Goal: Task Accomplishment & Management: Use online tool/utility

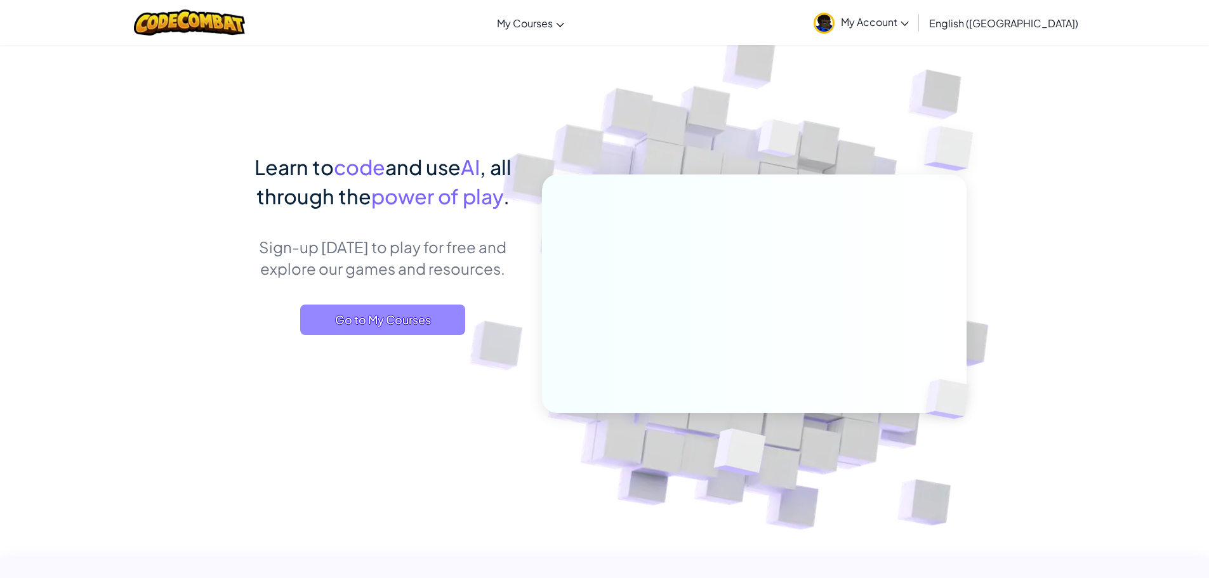
click at [370, 310] on span "Go to My Courses" at bounding box center [382, 320] width 165 height 30
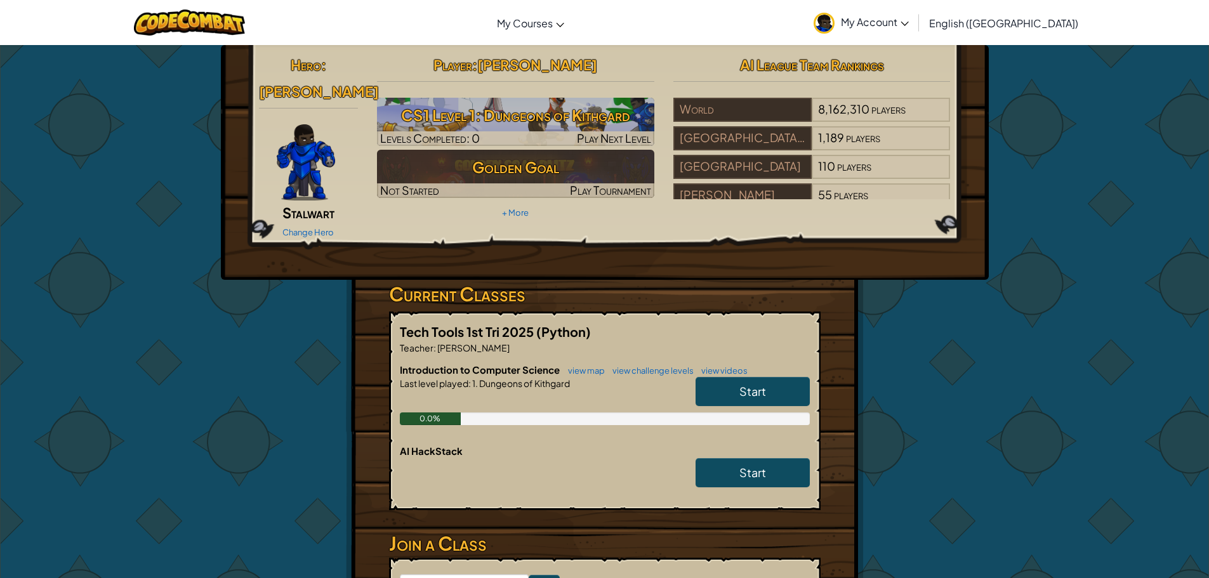
click at [781, 377] on link "Start" at bounding box center [753, 391] width 114 height 29
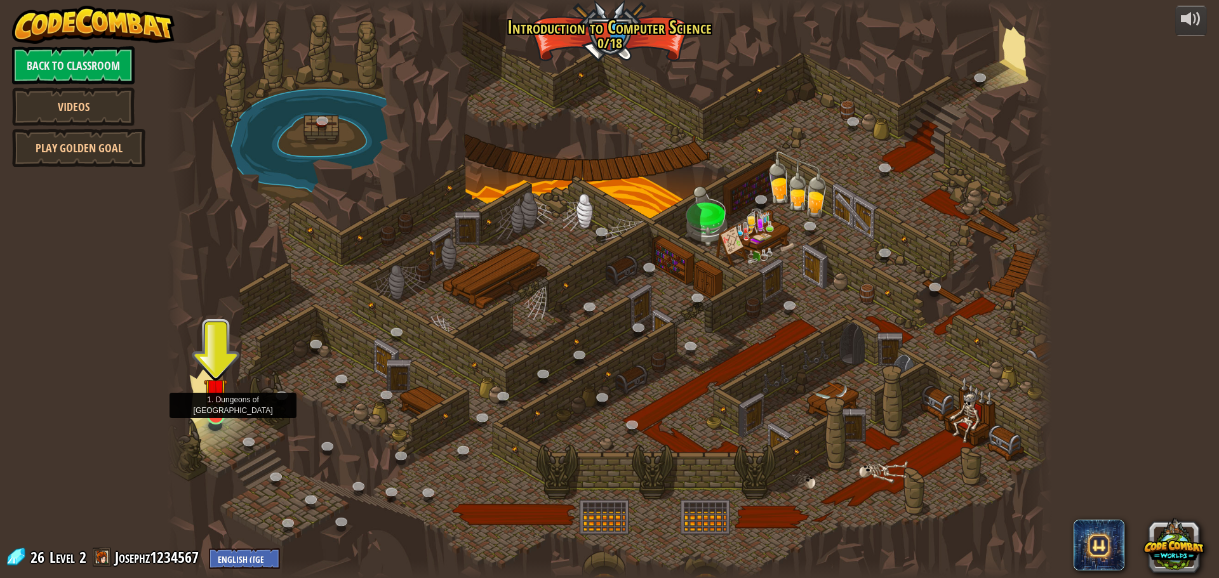
click at [216, 415] on img at bounding box center [215, 390] width 23 height 54
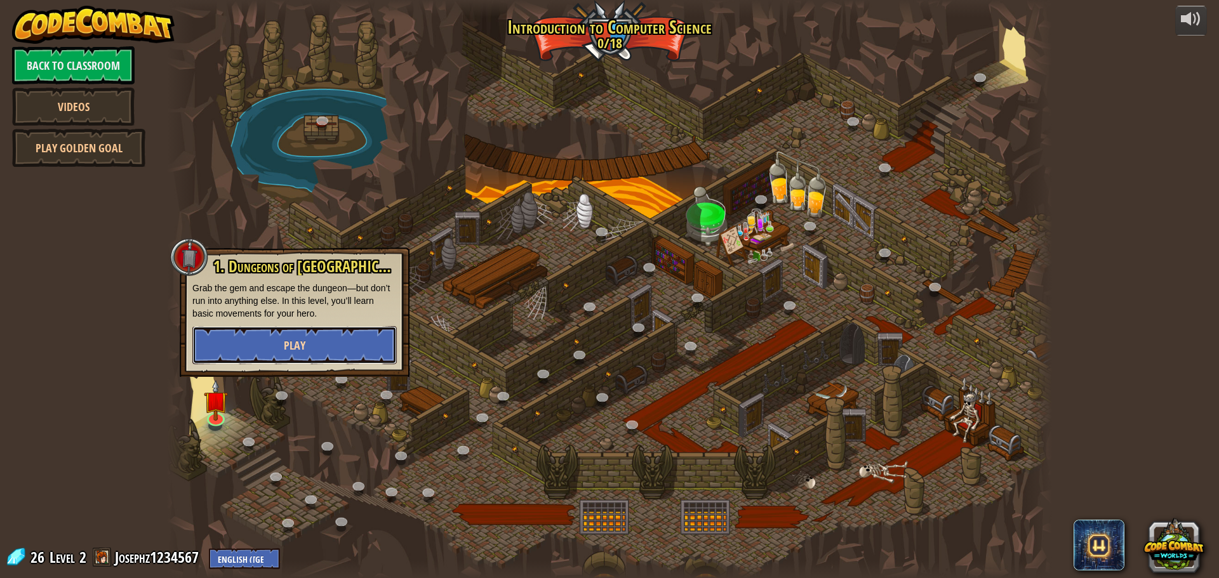
click at [270, 362] on button "Play" at bounding box center [294, 345] width 204 height 38
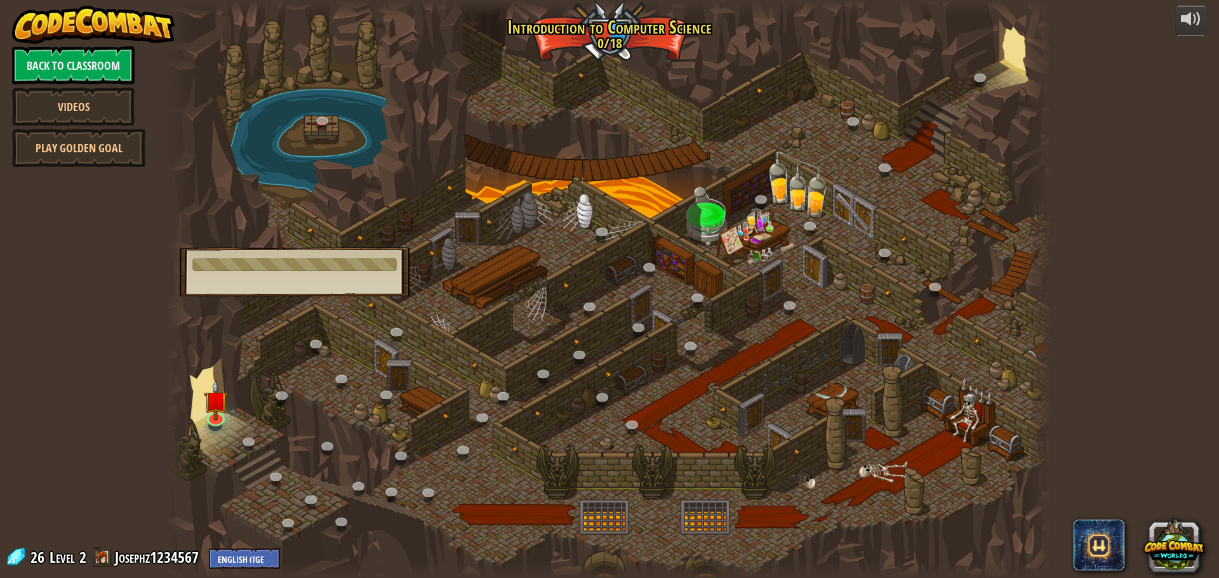
click at [283, 0] on body "powered by Back to Classroom Videos Play Golden Goal 25. Kithgard Gates (Locked…" at bounding box center [609, 0] width 1219 height 0
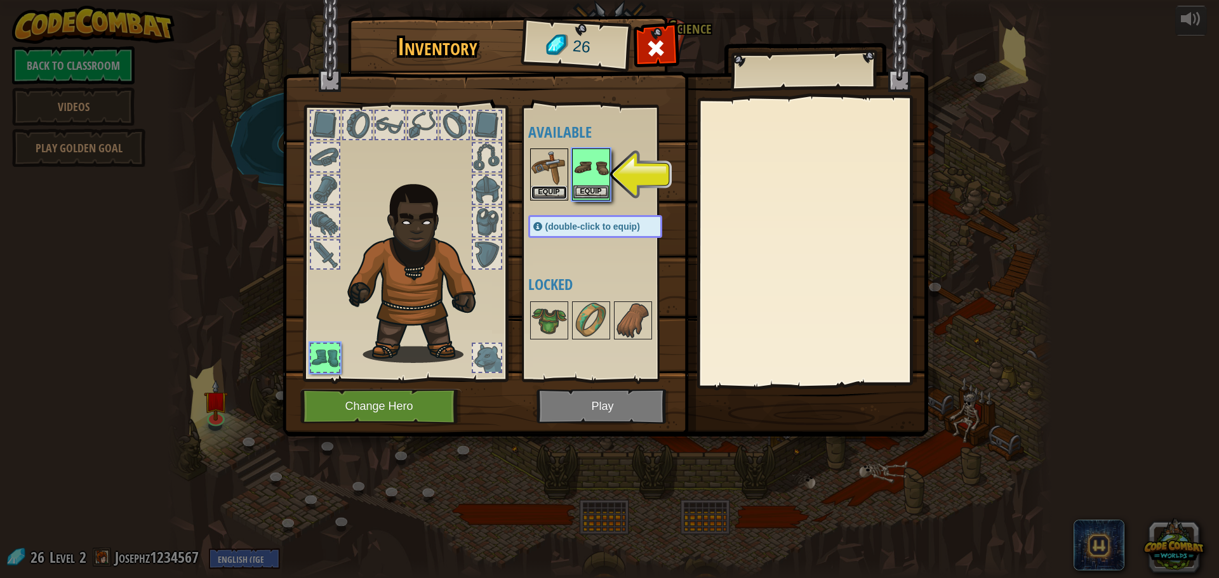
drag, startPoint x: 543, startPoint y: 190, endPoint x: 549, endPoint y: 187, distance: 7.1
click at [547, 188] on button "Equip" at bounding box center [549, 192] width 36 height 13
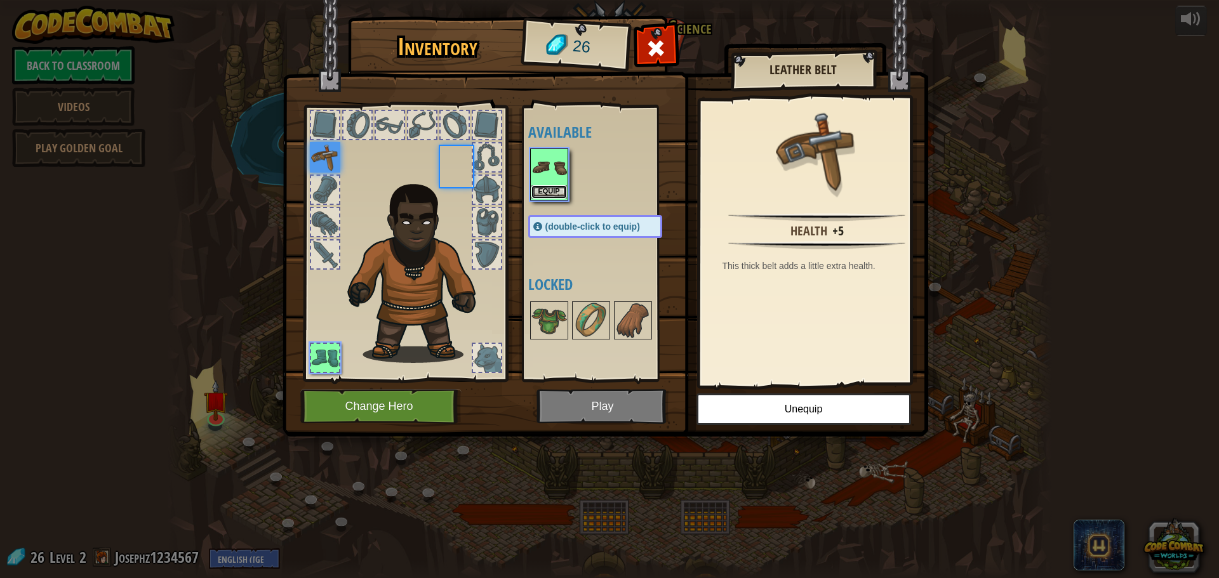
click at [549, 187] on button "Equip" at bounding box center [549, 191] width 36 height 13
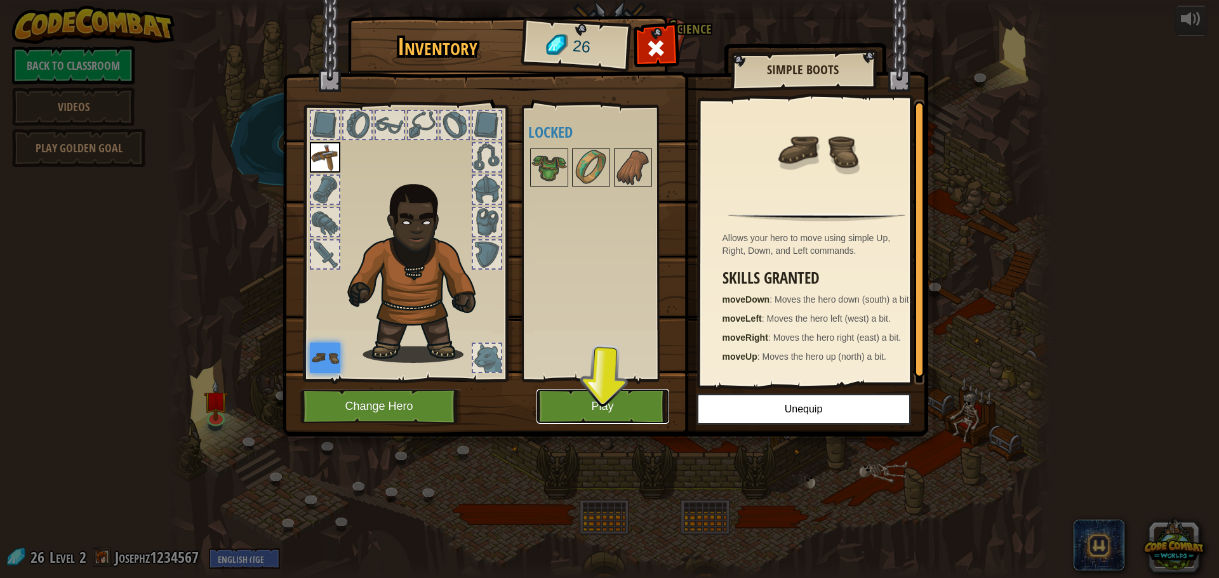
click at [608, 398] on button "Play" at bounding box center [602, 406] width 133 height 35
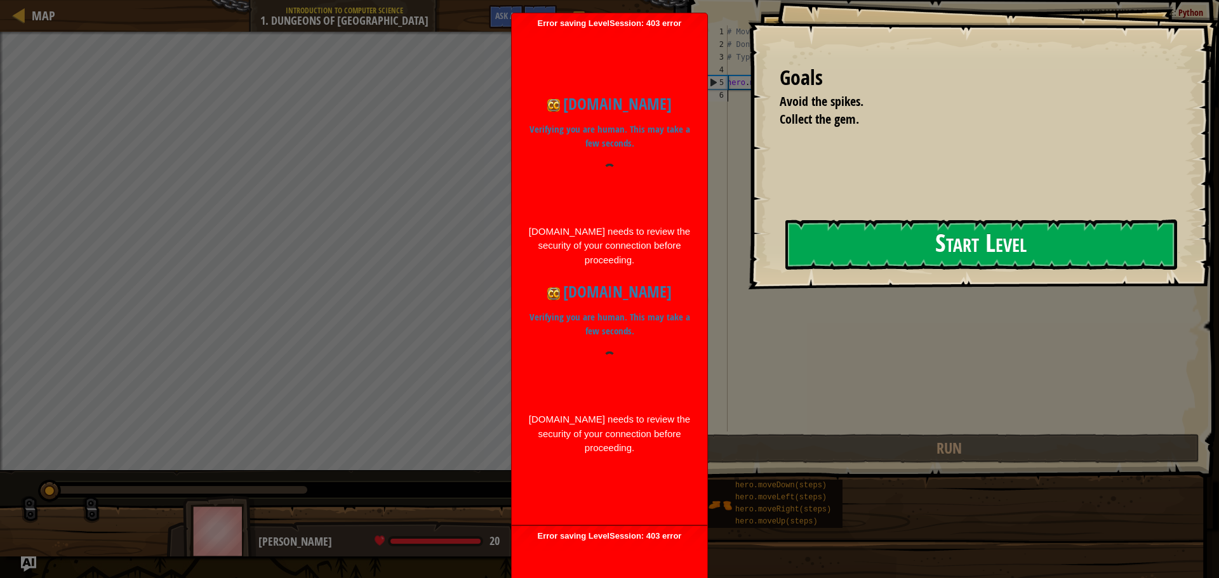
click at [840, 251] on button "Start Level" at bounding box center [981, 245] width 392 height 50
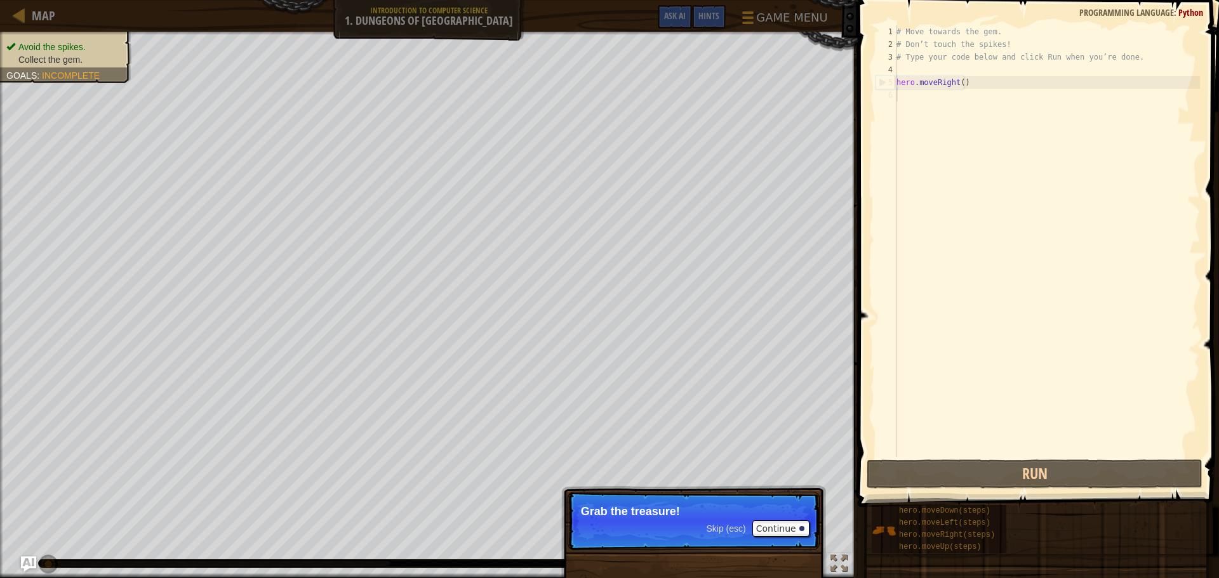
click at [799, 509] on p "Grab the treasure!" at bounding box center [693, 511] width 225 height 13
drag, startPoint x: 798, startPoint y: 512, endPoint x: 790, endPoint y: 529, distance: 19.6
click at [794, 521] on p "Skip (esc) Continue Grab the treasure!" at bounding box center [694, 521] width 252 height 58
click at [790, 529] on button "Continue" at bounding box center [780, 529] width 57 height 17
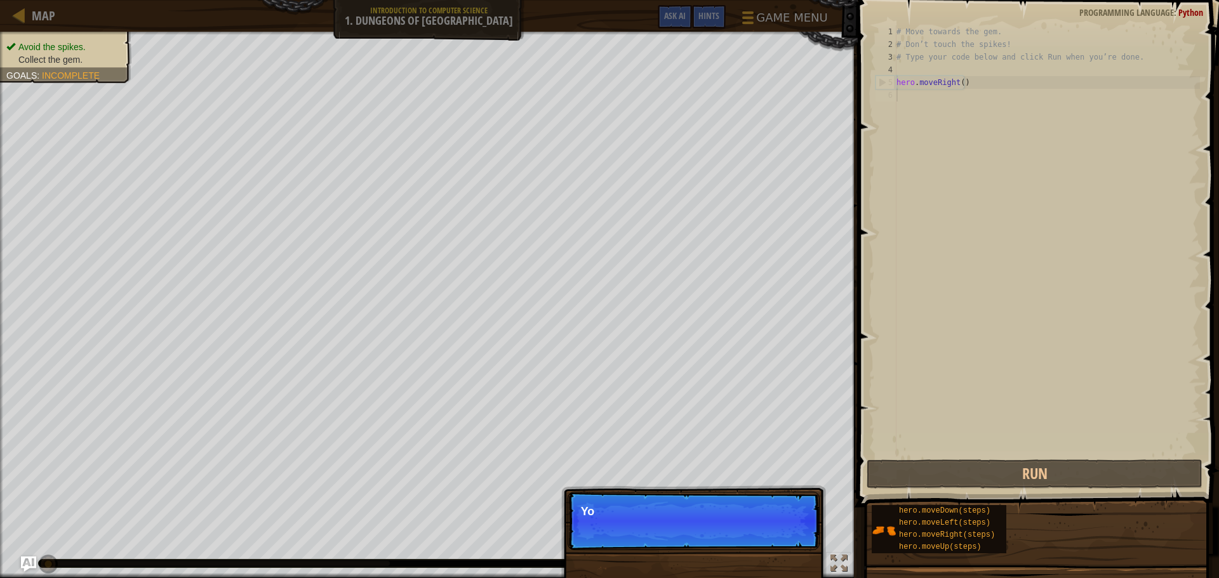
scroll to position [6, 0]
click at [790, 527] on p "Skip (esc) Continue Yo" at bounding box center [694, 521] width 252 height 58
click at [789, 526] on p "Skip (esc) Continue You can u" at bounding box center [694, 521] width 252 height 58
drag, startPoint x: 788, startPoint y: 525, endPoint x: 795, endPoint y: 486, distance: 39.9
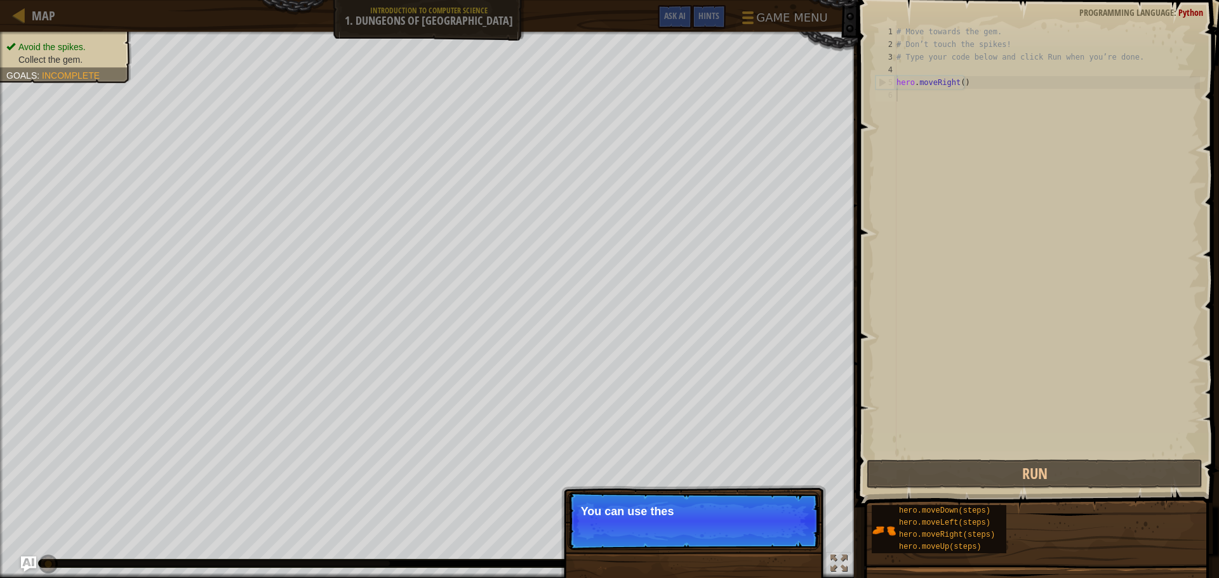
click at [788, 516] on p "Skip (esc) Continue You can use thes" at bounding box center [694, 521] width 252 height 58
click at [1030, 520] on div "hero.moveDown(steps) hero.moveLeft(steps) hero.moveRight(steps) hero.moveUp(ste…" at bounding box center [1040, 530] width 339 height 50
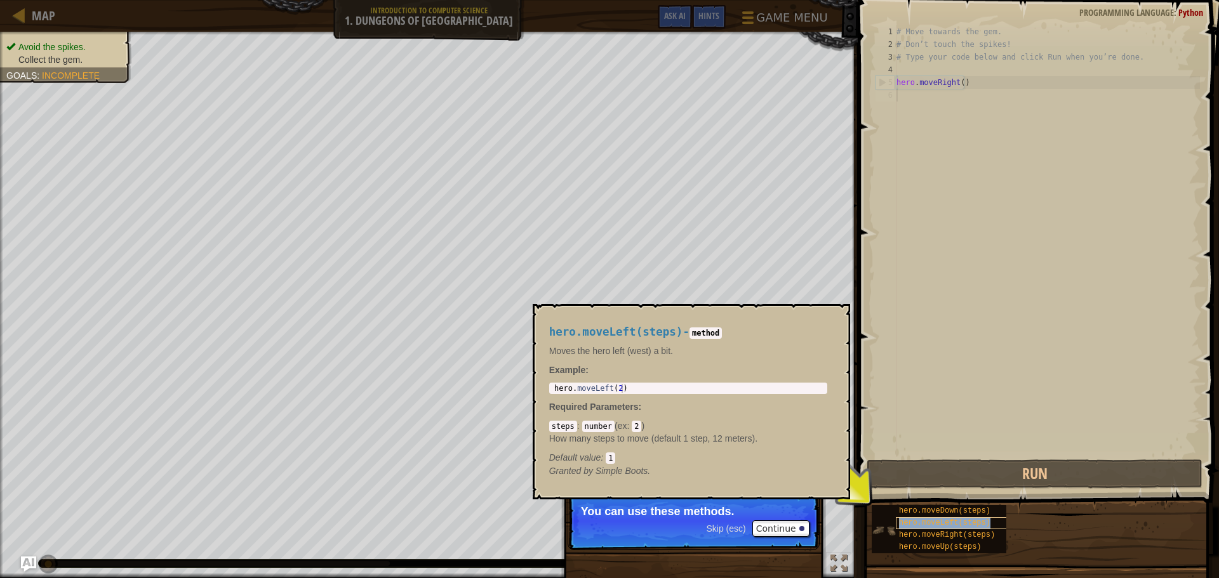
drag, startPoint x: 988, startPoint y: 518, endPoint x: 962, endPoint y: 524, distance: 27.3
click at [986, 518] on div "hero.moveLeft(steps)" at bounding box center [957, 523] width 122 height 12
drag, startPoint x: 939, startPoint y: 504, endPoint x: 921, endPoint y: 515, distance: 21.1
click at [933, 512] on div "hero.moveDown(steps) hero.moveLeft(steps) hero.moveRight(steps) hero.moveUp(ste…" at bounding box center [1040, 530] width 339 height 50
drag, startPoint x: 720, startPoint y: 364, endPoint x: 726, endPoint y: 340, distance: 24.9
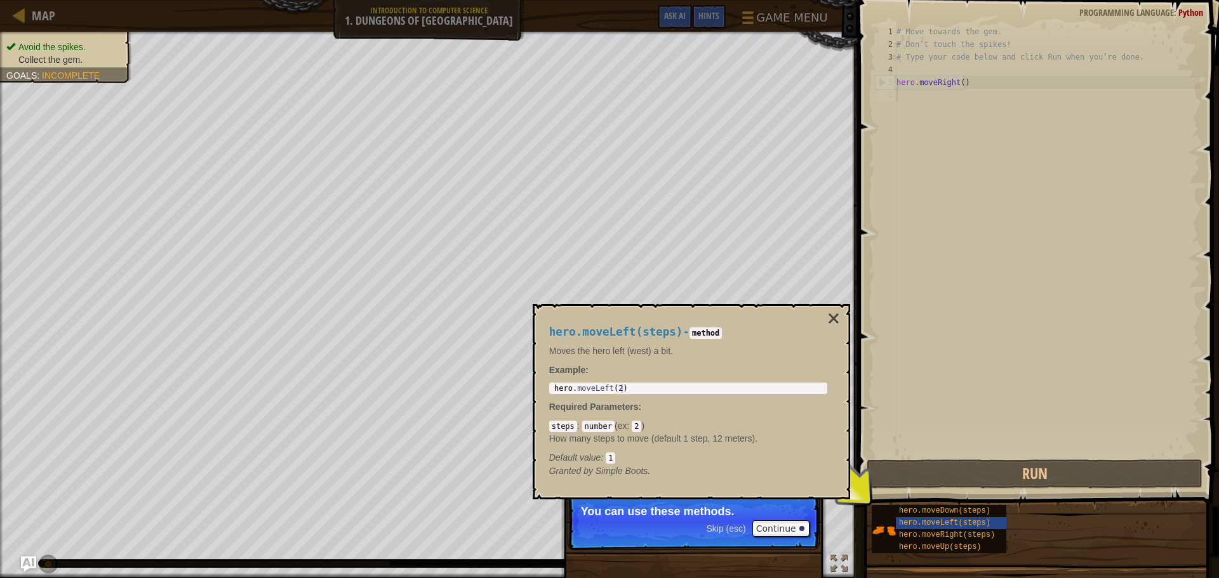
click at [726, 340] on div "hero.moveLeft(steps) - method Moves the hero left (west) a bit. Example : 1 her…" at bounding box center [688, 401] width 296 height 175
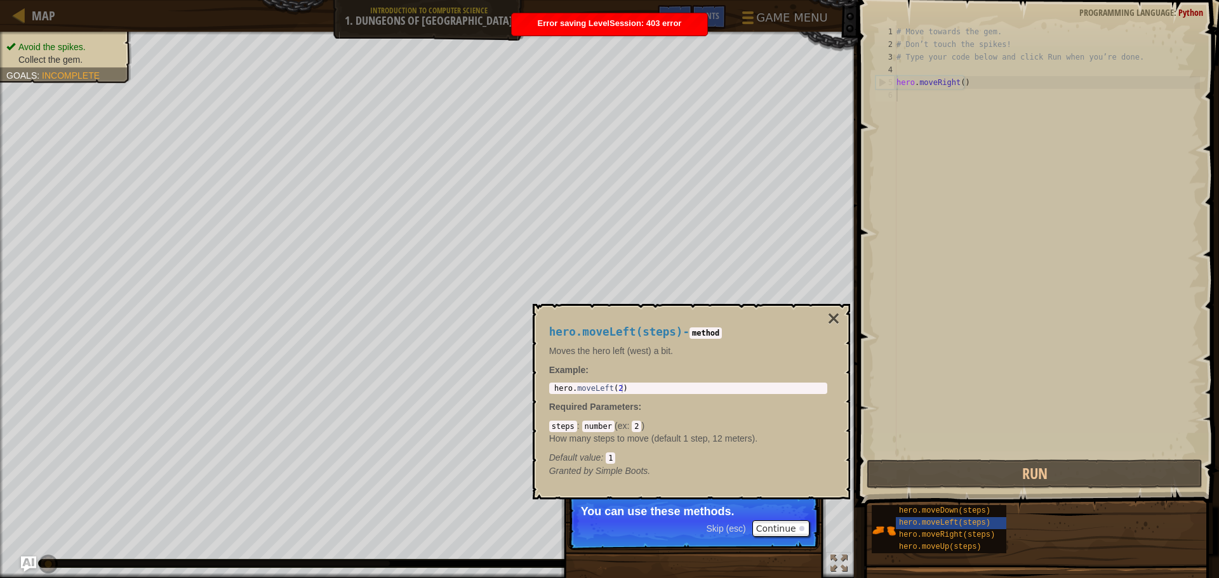
click at [741, 312] on div "hero.moveLeft(steps) - method Moves the hero left (west) a bit. Example : 1 her…" at bounding box center [691, 402] width 317 height 196
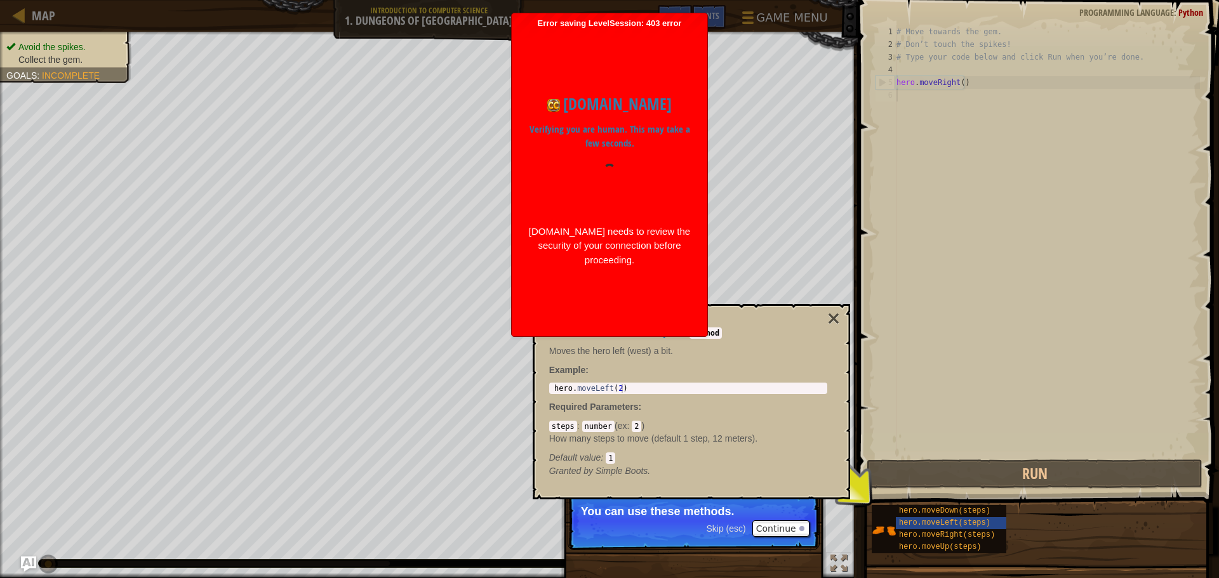
click at [682, 375] on body "Map Introduction to Computer Science 1. Dungeons of Kithgard Game Menu Done Hin…" at bounding box center [609, 289] width 1219 height 578
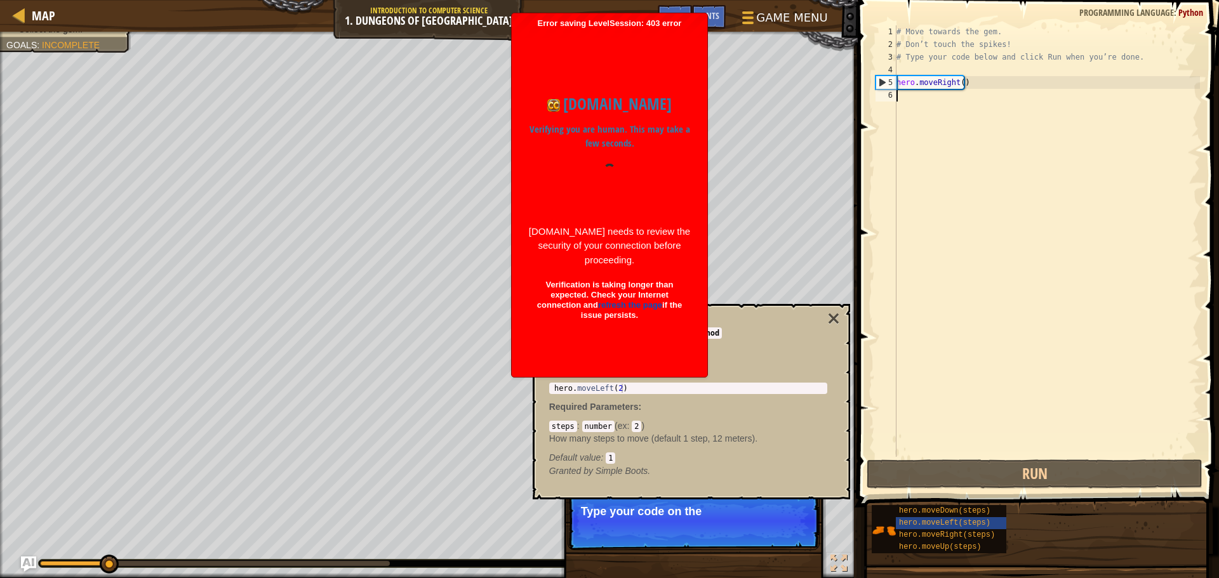
click at [962, 107] on div "# Move towards the gem. # Don’t touch the spikes! # Type your code below and cl…" at bounding box center [1047, 253] width 306 height 457
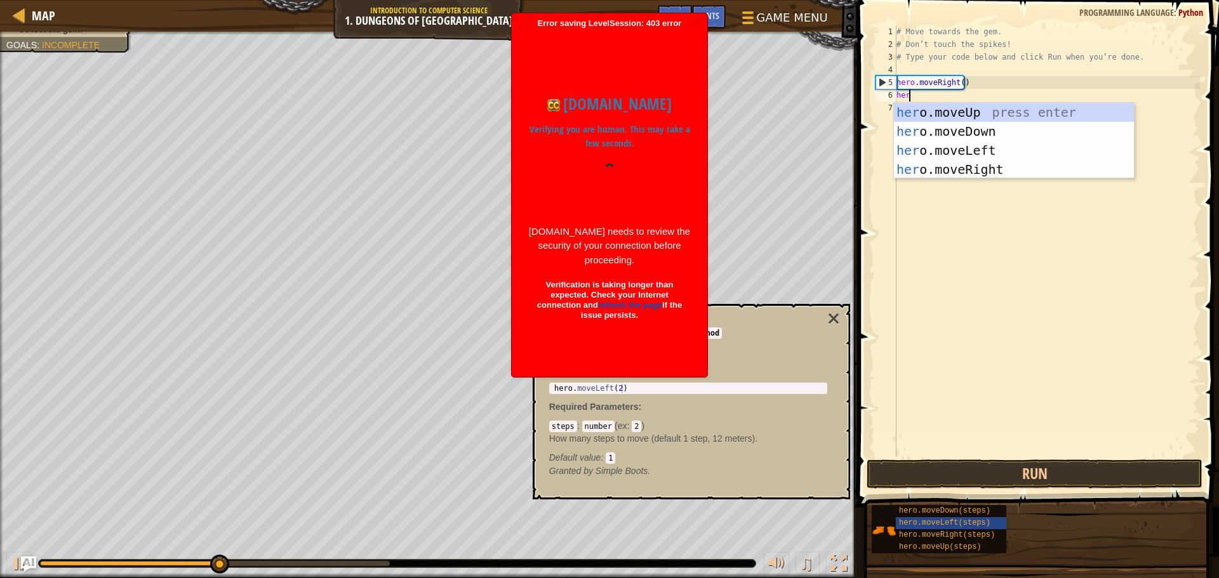
type textarea "hero"
click at [962, 122] on div "hero .moveUp press enter hero .moveDown press enter hero .moveLeft press enter …" at bounding box center [1014, 160] width 240 height 114
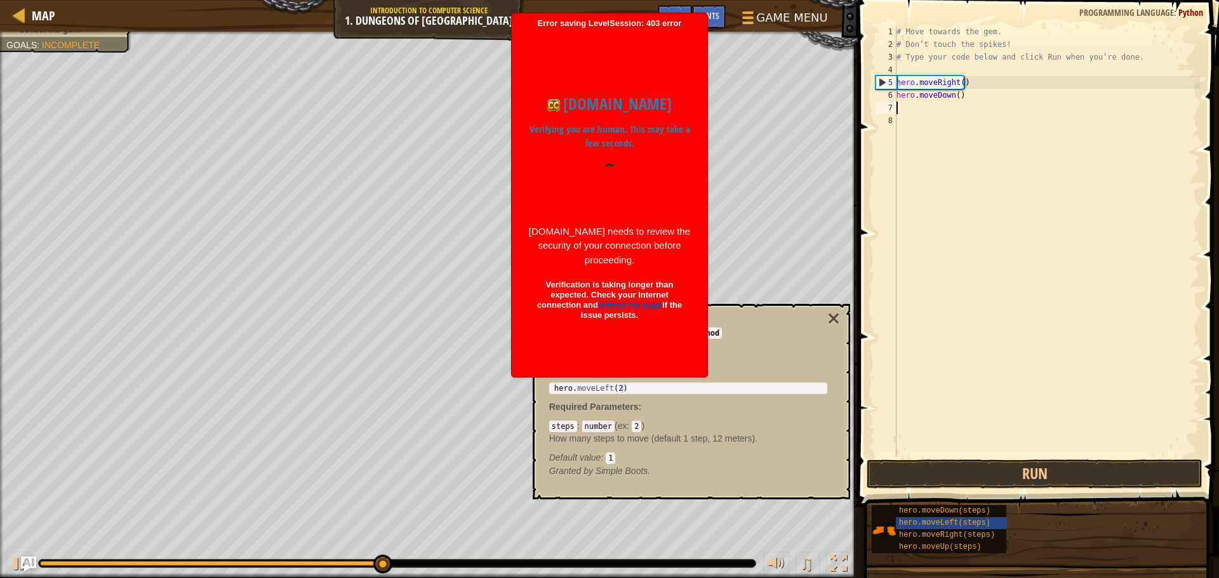
scroll to position [6, 0]
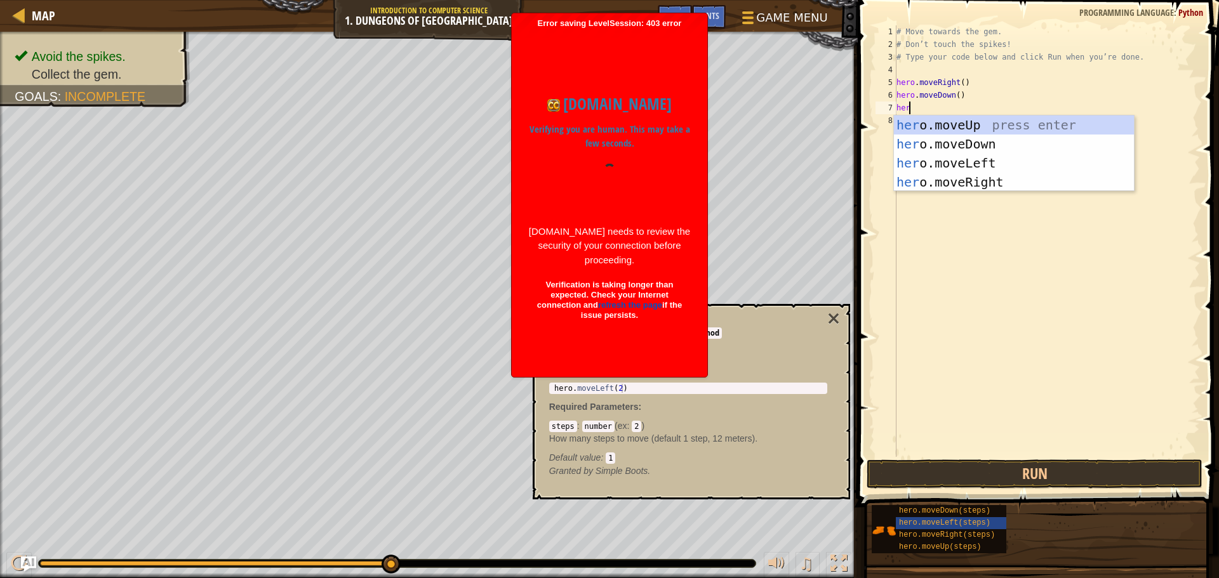
type textarea "hero"
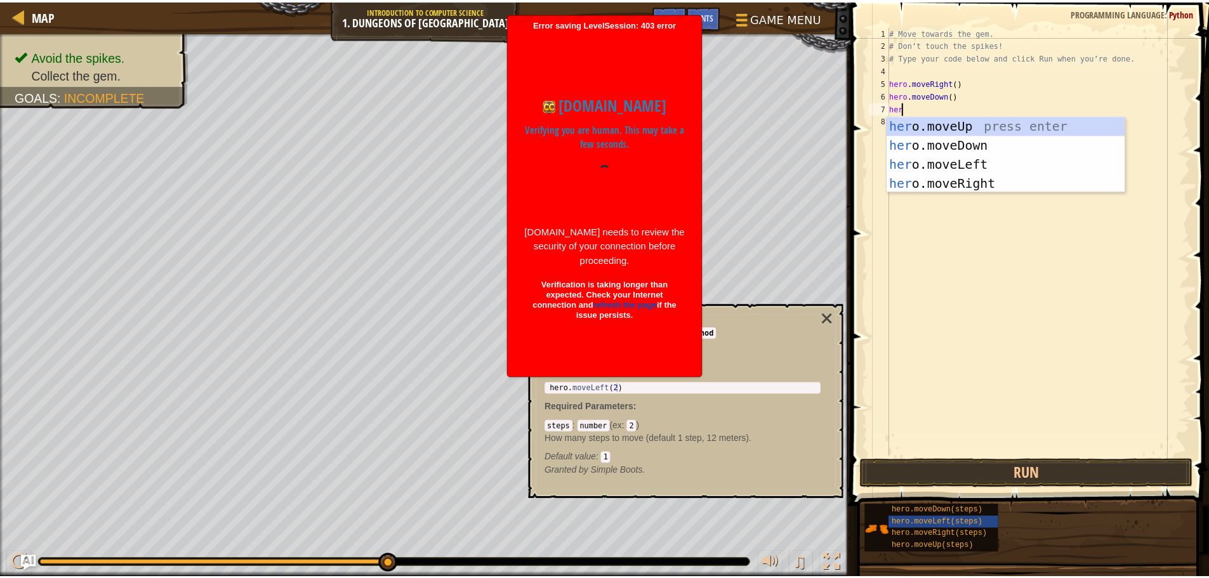
scroll to position [6, 1]
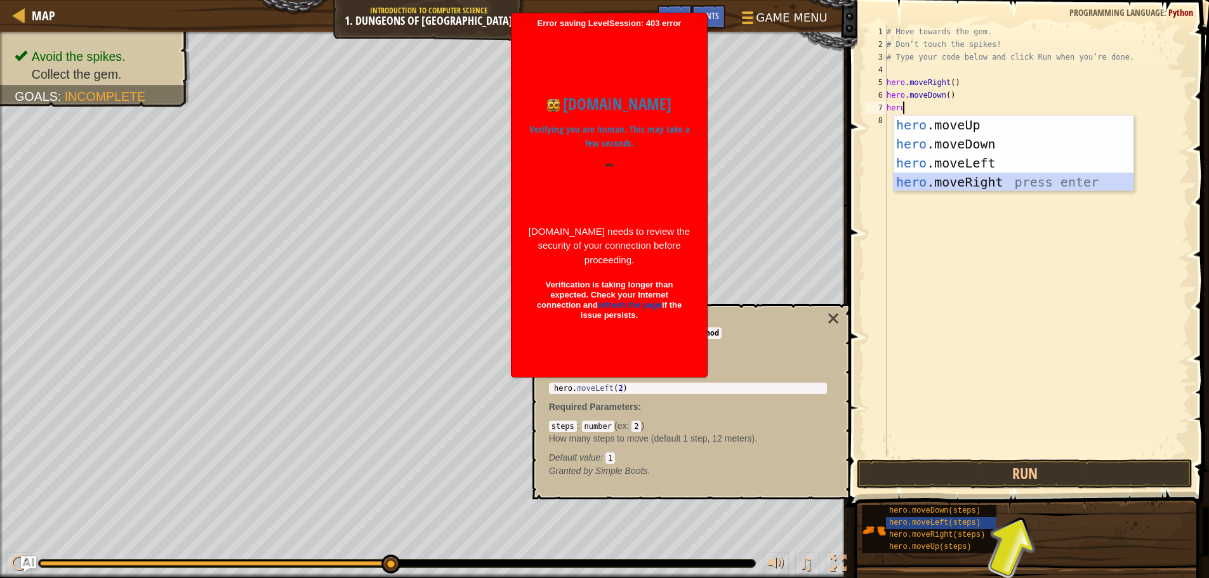
click at [1007, 174] on div "hero .moveUp press enter hero .moveDown press enter hero .moveLeft press enter …" at bounding box center [1014, 173] width 240 height 114
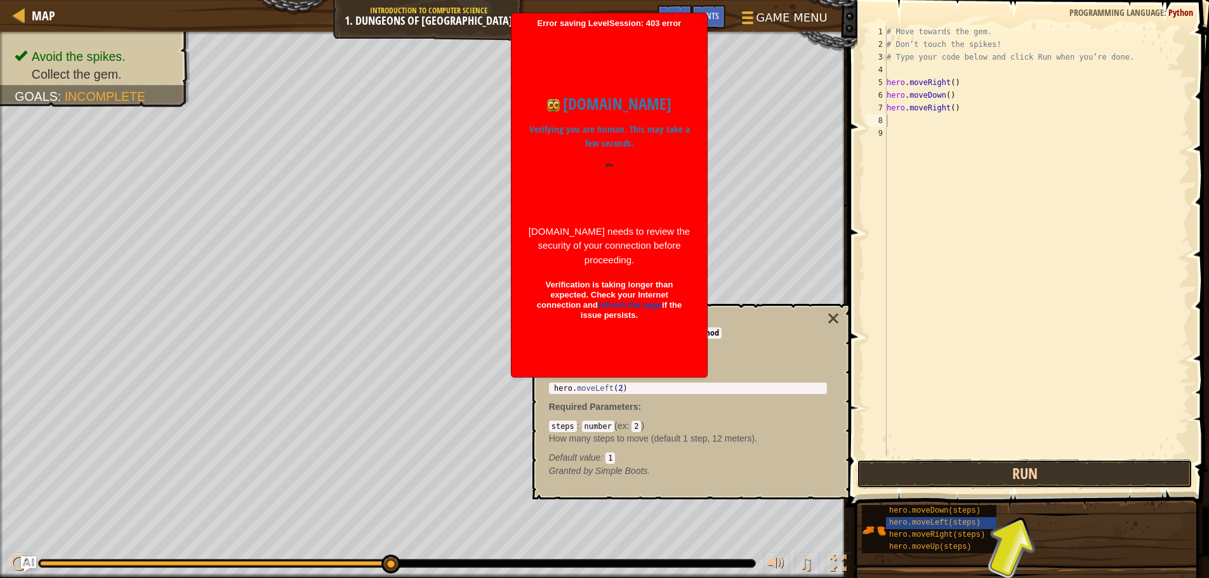
click at [1037, 462] on button "Run" at bounding box center [1025, 474] width 336 height 29
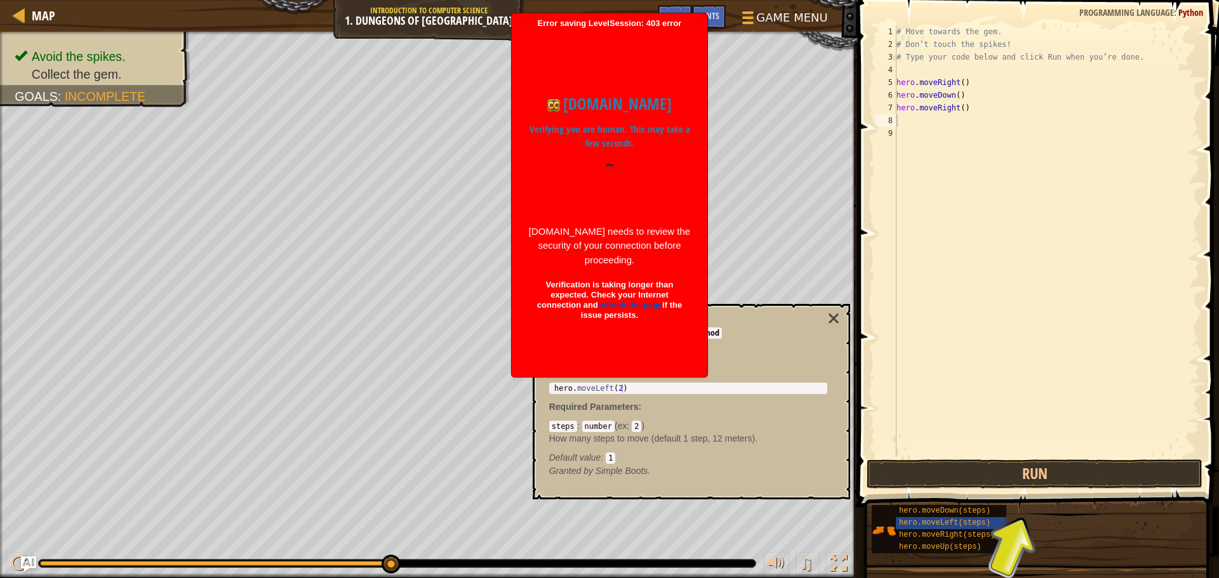
click at [1039, 465] on div "Run Submit Done" at bounding box center [1035, 474] width 336 height 29
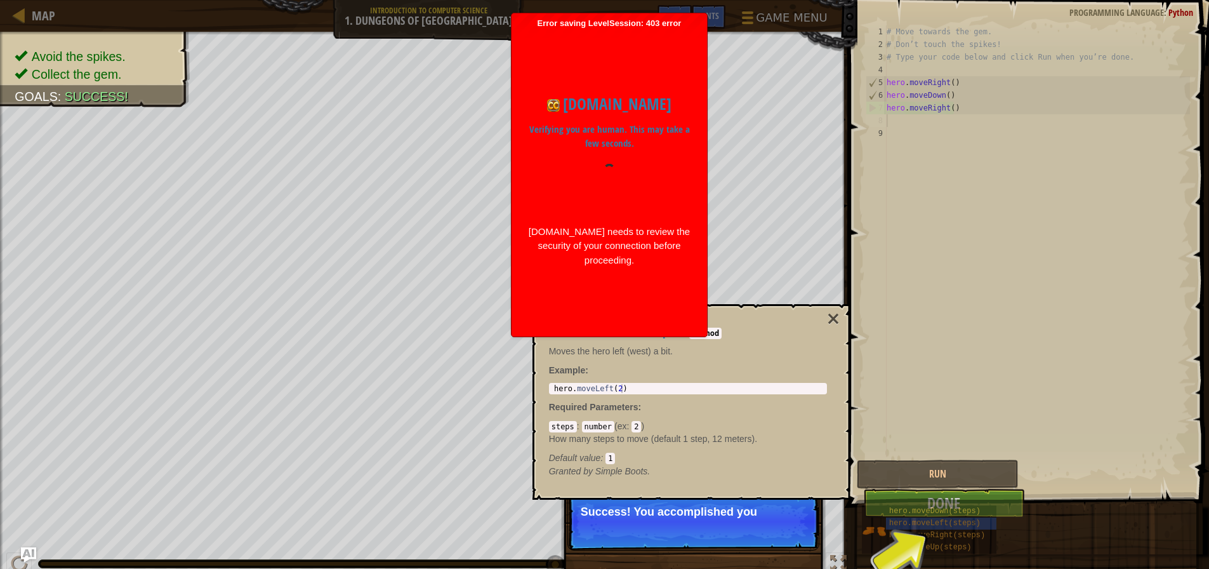
drag, startPoint x: 660, startPoint y: 491, endPoint x: 678, endPoint y: 520, distance: 34.0
click at [660, 506] on body "Map Introduction to Computer Science 1. Dungeons of Kithgard Game Menu Done Hin…" at bounding box center [604, 284] width 1209 height 569
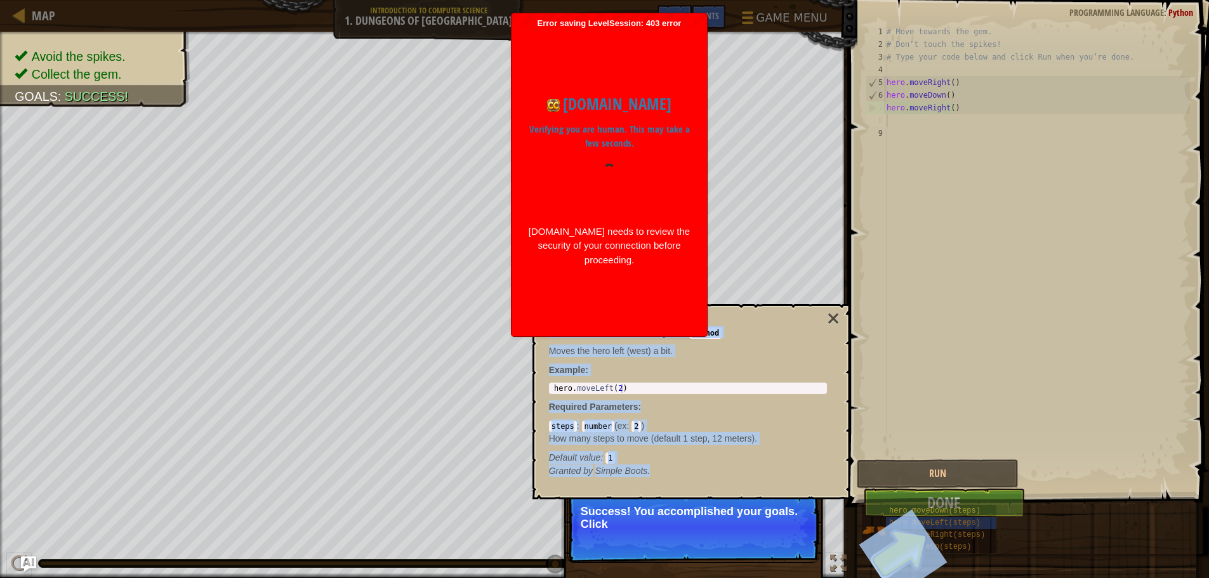
click at [757, 504] on p "Success! You accomplished your goals. Click" at bounding box center [694, 527] width 252 height 71
drag, startPoint x: 777, startPoint y: 522, endPoint x: 789, endPoint y: 515, distance: 13.6
click at [779, 522] on p "Success! You accomplished your goals. Click the Done butt" at bounding box center [693, 517] width 225 height 25
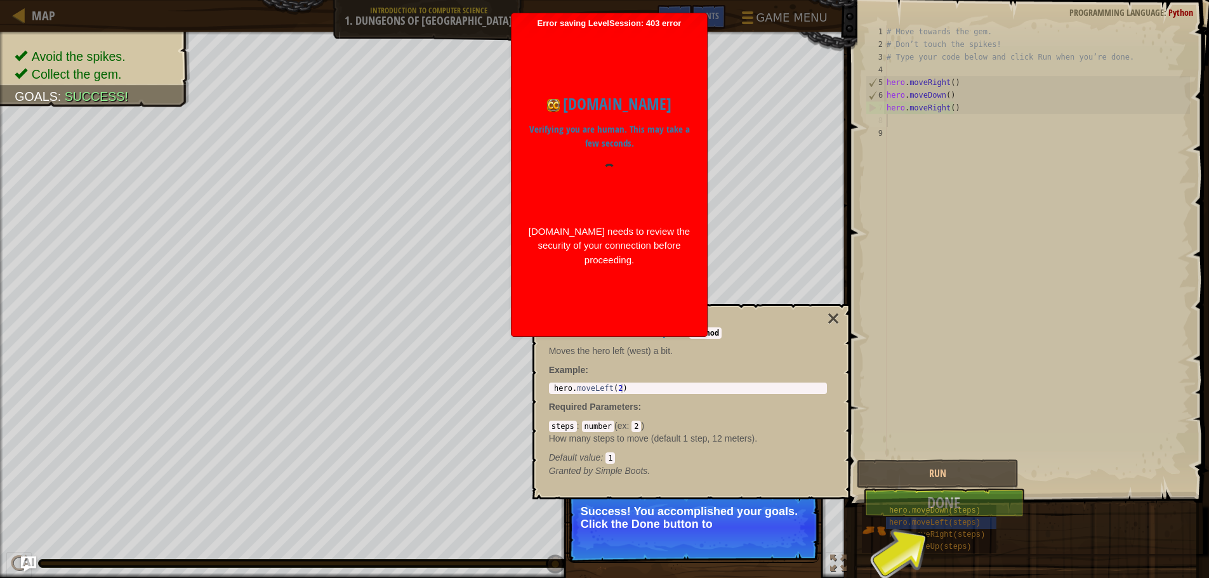
click at [1039, 405] on div "# Move towards the gem. # Don’t touch the spikes! # Type your code below and cl…" at bounding box center [1037, 253] width 306 height 457
drag, startPoint x: 985, startPoint y: 500, endPoint x: 910, endPoint y: 524, distance: 77.9
click at [776, 539] on p "Success! You accomplished your goals. Click the Done button to finish the level." at bounding box center [694, 527] width 252 height 71
drag, startPoint x: 750, startPoint y: 529, endPoint x: 775, endPoint y: 526, distance: 25.0
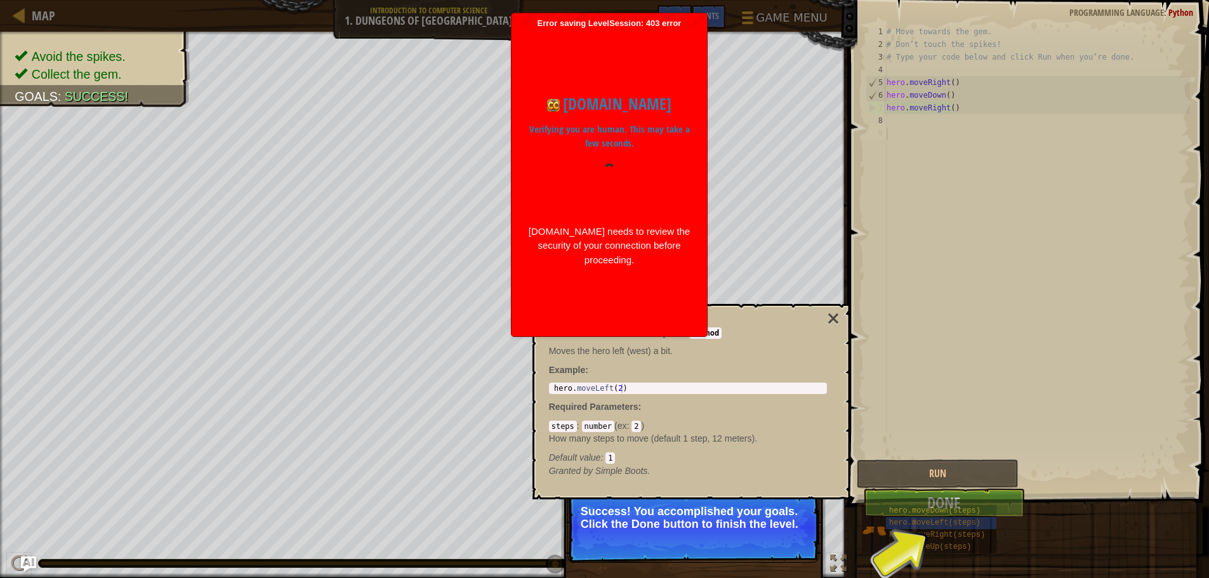
click at [750, 529] on p "Success! You accomplished your goals. Click the Done button to finish the level." at bounding box center [693, 517] width 225 height 25
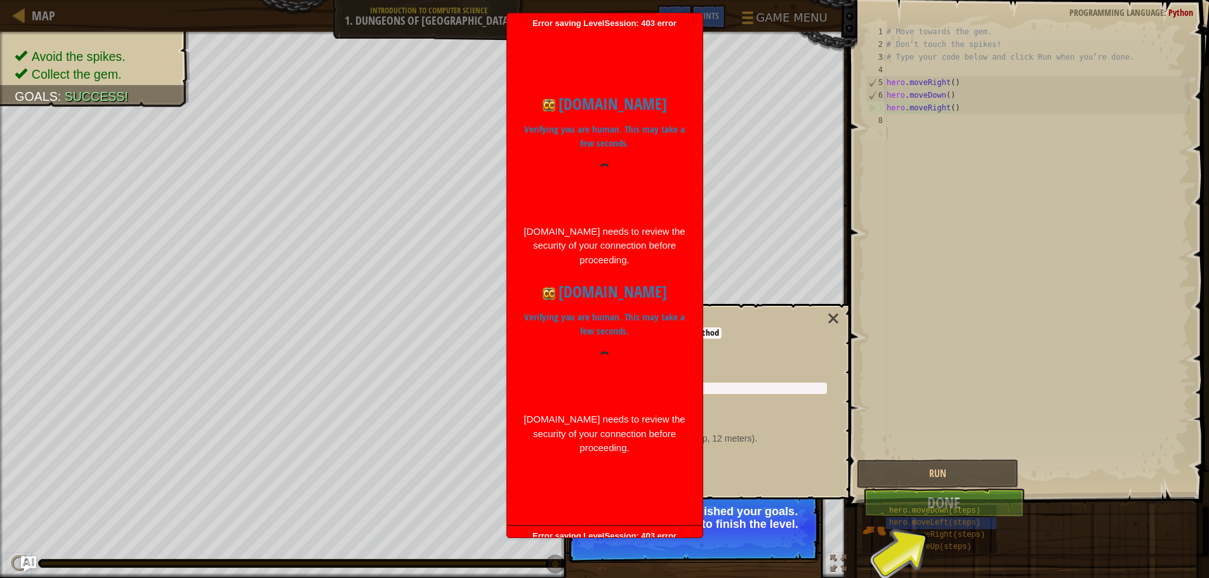
drag, startPoint x: 784, startPoint y: 524, endPoint x: 777, endPoint y: 499, distance: 26.3
click at [787, 519] on p "Success! You accomplished your goals. Click the Done button to finish the level." at bounding box center [693, 517] width 225 height 25
drag, startPoint x: 773, startPoint y: 533, endPoint x: 778, endPoint y: 507, distance: 26.5
click at [774, 531] on p "Success! You accomplished your goals. Click the Done button to finish the level." at bounding box center [694, 527] width 252 height 71
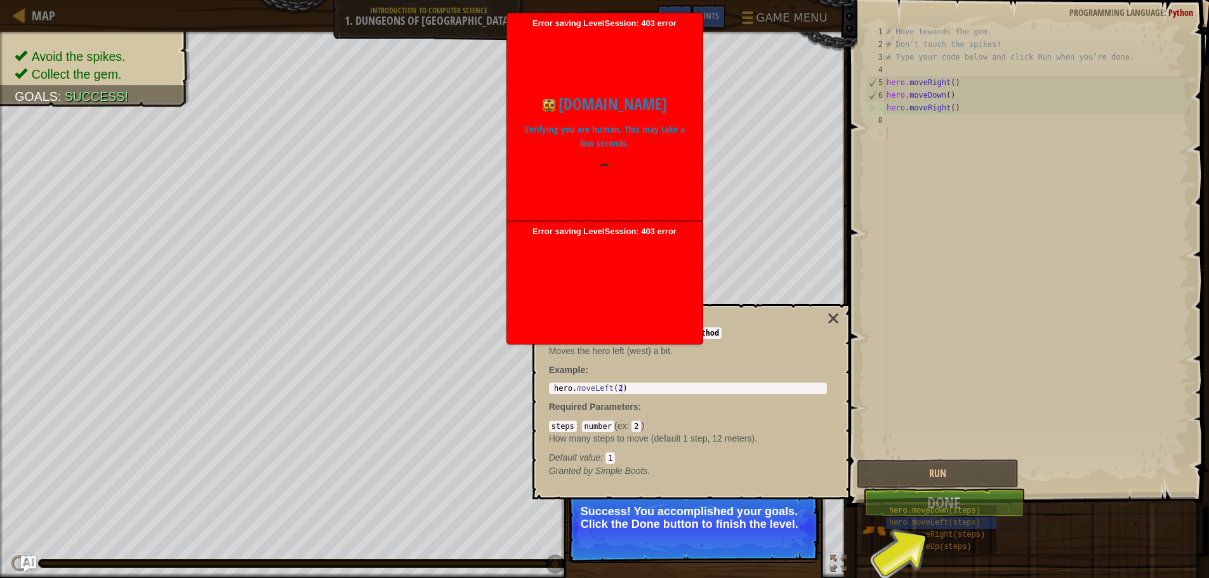
click at [774, 512] on p "Success! You accomplished your goals. Click the Done button to finish the level." at bounding box center [693, 517] width 225 height 25
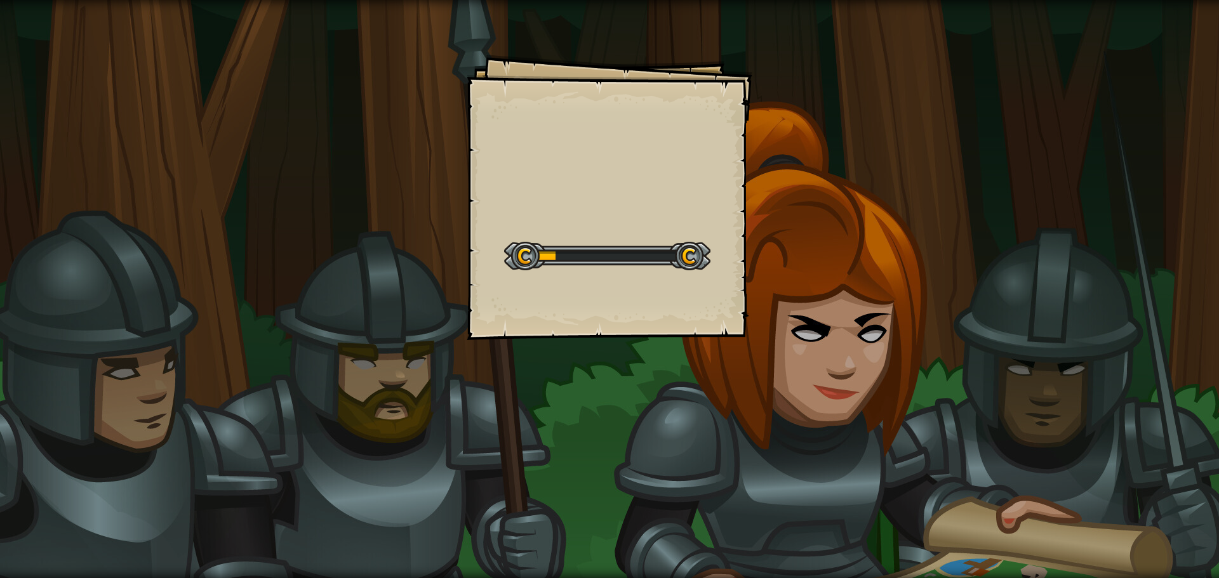
click at [839, 310] on div "Goals Start Level Error loading from server. Try refreshing the page. You'll ne…" at bounding box center [609, 289] width 1219 height 578
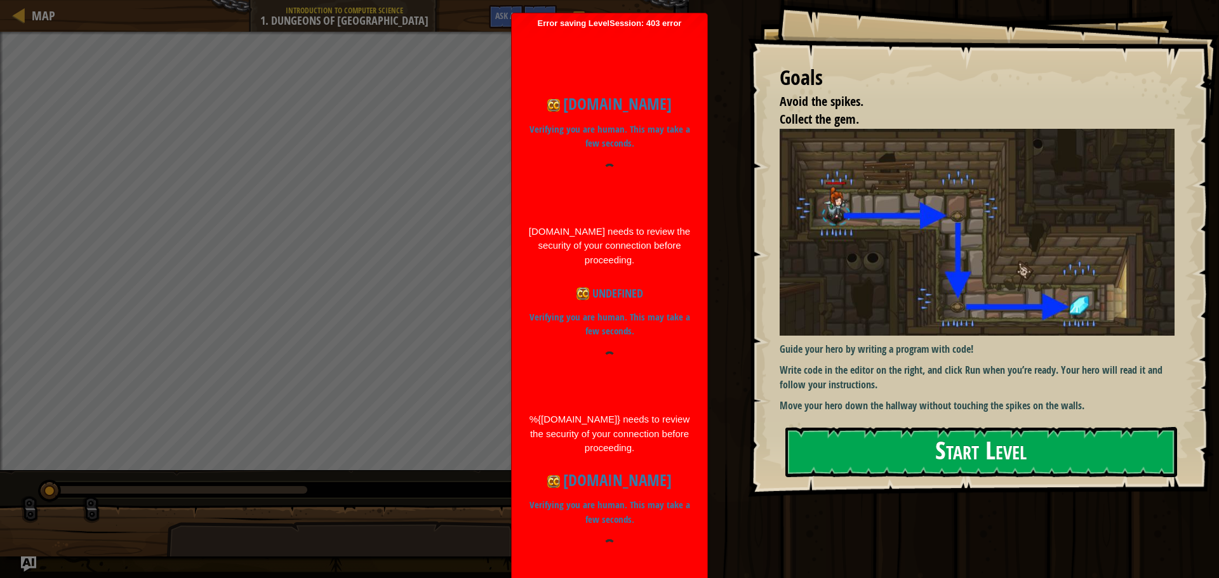
drag, startPoint x: 1062, startPoint y: 448, endPoint x: 1042, endPoint y: 446, distance: 20.5
click at [1058, 448] on button "Start Level" at bounding box center [981, 452] width 392 height 50
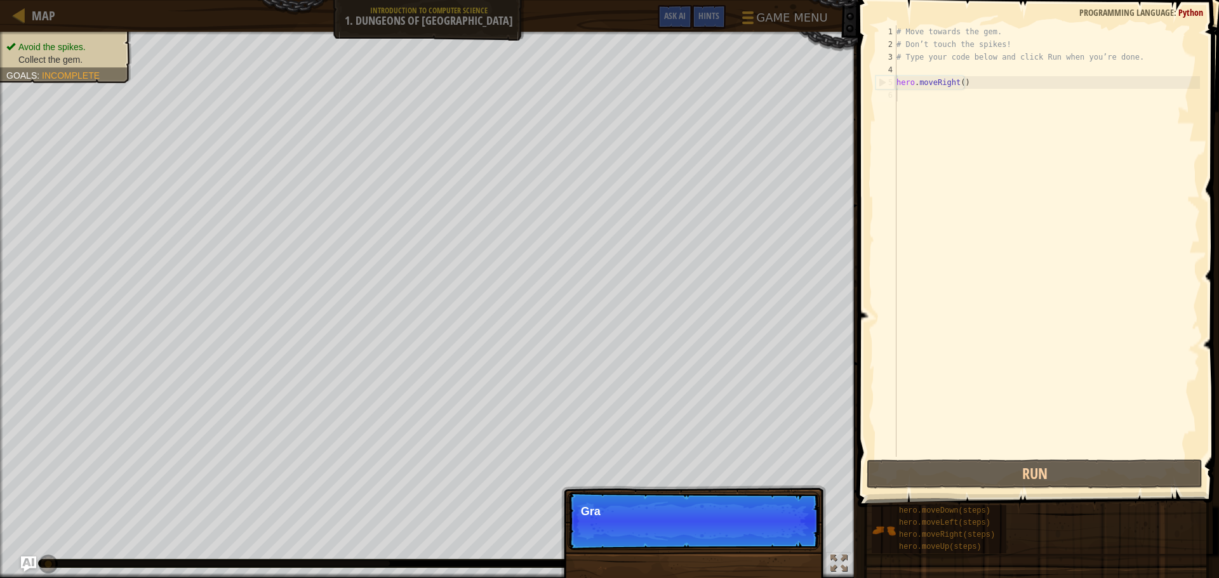
click at [912, 103] on div "# Move towards the gem. # Don’t touch the spikes! # Type your code below and cl…" at bounding box center [1047, 253] width 306 height 457
click at [796, 547] on p "Skip (esc) Continue Grab the treasure!" at bounding box center [694, 521] width 252 height 58
drag, startPoint x: 797, startPoint y: 524, endPoint x: 800, endPoint y: 516, distance: 8.5
click at [797, 523] on button "Continue" at bounding box center [780, 529] width 57 height 17
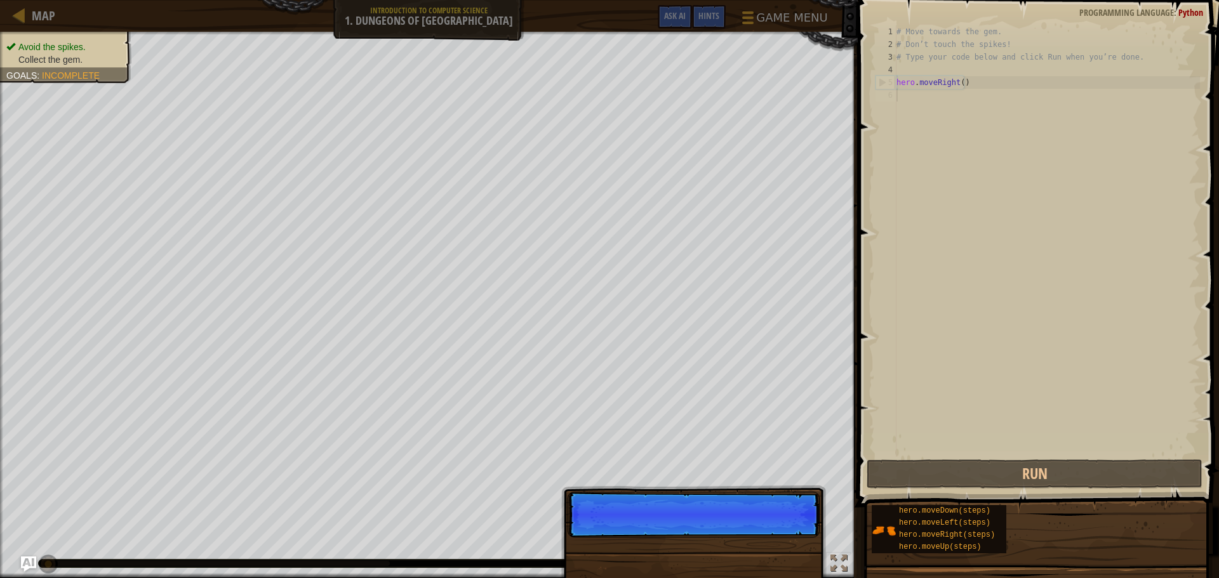
scroll to position [6, 0]
click at [800, 505] on p at bounding box center [693, 505] width 225 height 0
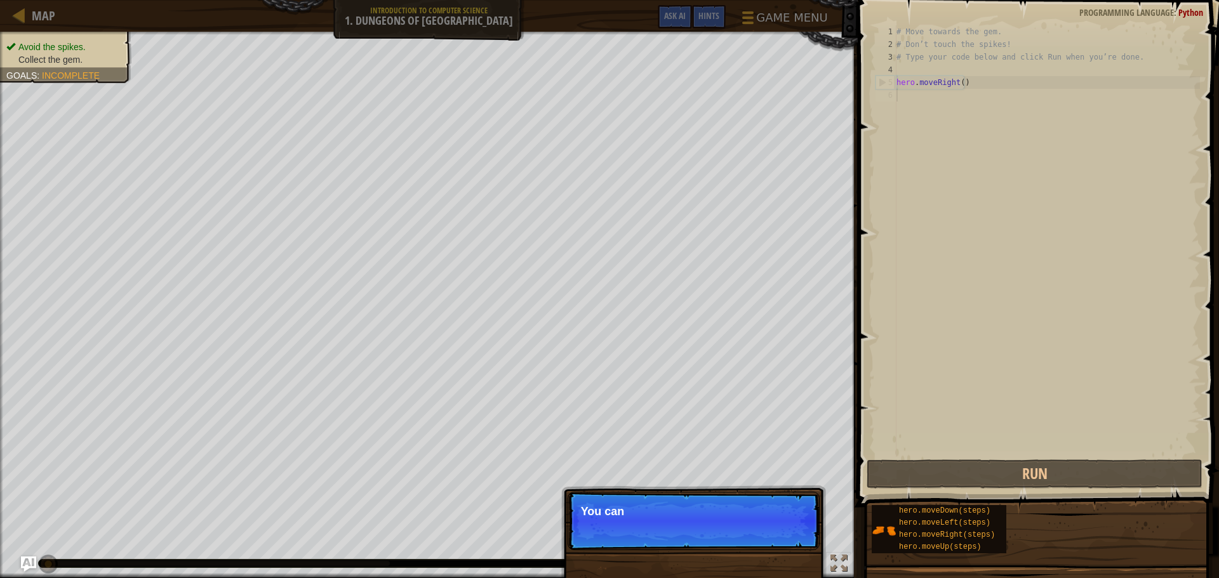
click at [800, 516] on p "You can" at bounding box center [693, 511] width 225 height 13
click at [907, 97] on div "# Move towards the gem. # Don’t touch the spikes! # Type your code below and cl…" at bounding box center [1047, 253] width 306 height 457
drag, startPoint x: 912, startPoint y: 97, endPoint x: 916, endPoint y: 92, distance: 6.7
click at [912, 96] on div "# Move towards the gem. # Don’t touch the spikes! # Type your code below and cl…" at bounding box center [1047, 253] width 306 height 457
click at [916, 92] on div "# Move towards the gem. # Don’t touch the spikes! # Type your code below and cl…" at bounding box center [1047, 253] width 306 height 457
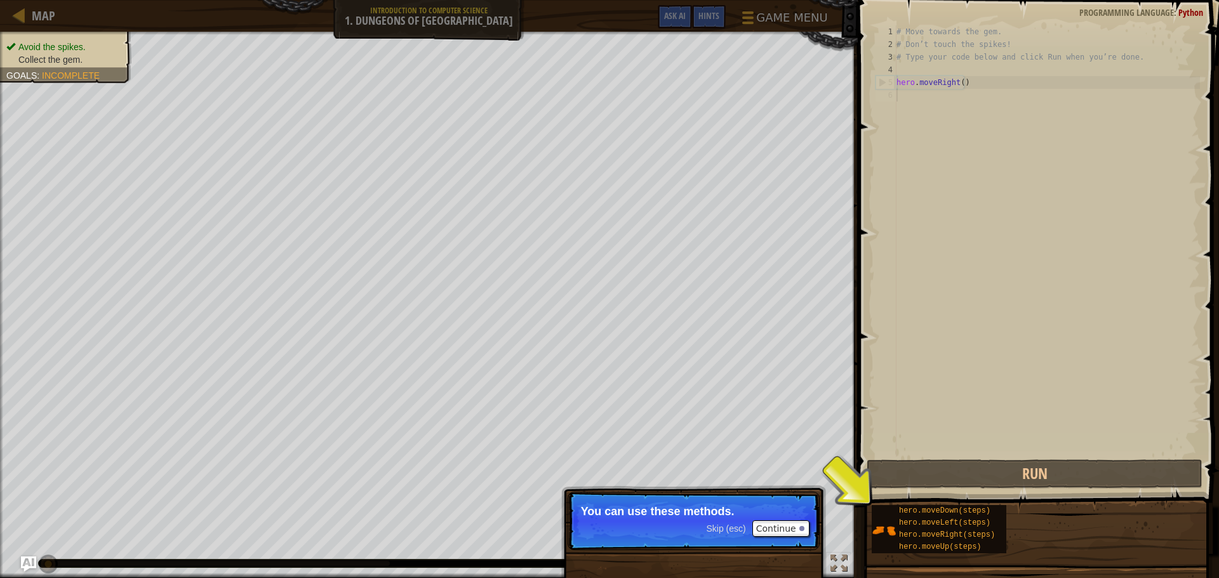
click at [790, 520] on p "Skip (esc) Continue You can use these methods." at bounding box center [694, 521] width 252 height 58
click at [788, 524] on button "Continue" at bounding box center [780, 529] width 57 height 17
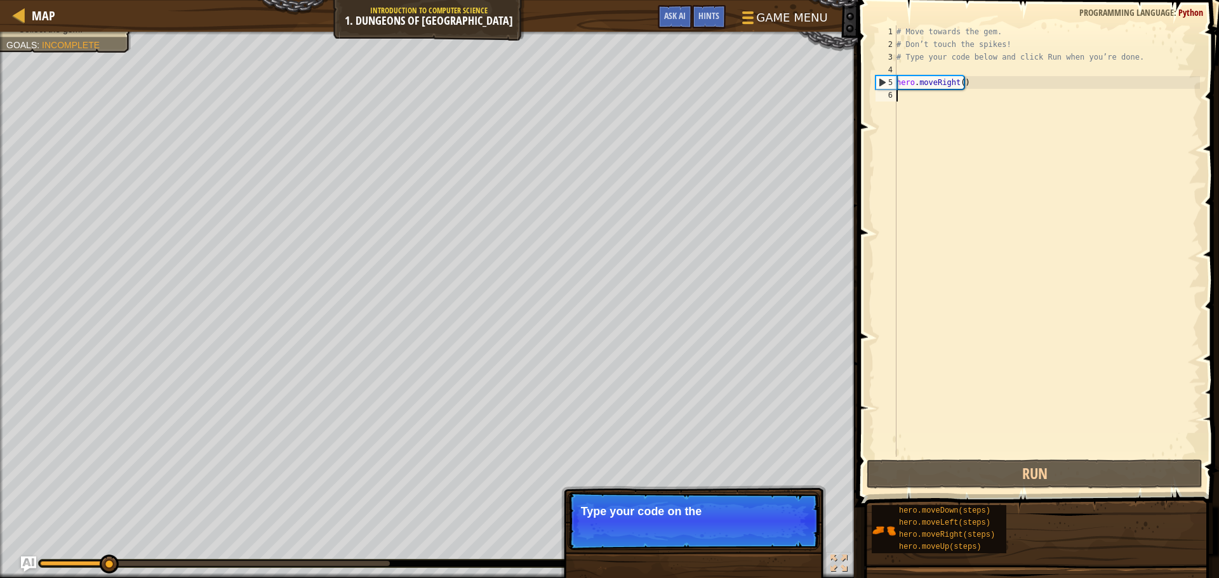
click at [917, 95] on div "# Move towards the gem. # Don’t touch the spikes! # Type your code below and cl…" at bounding box center [1047, 253] width 306 height 457
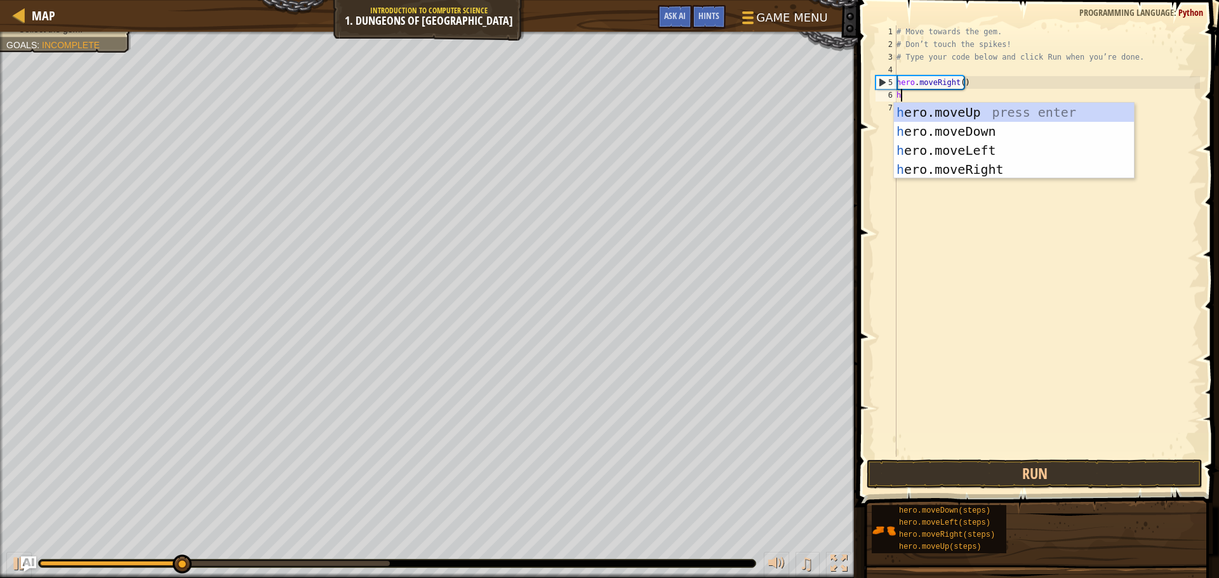
type textarea "hero"
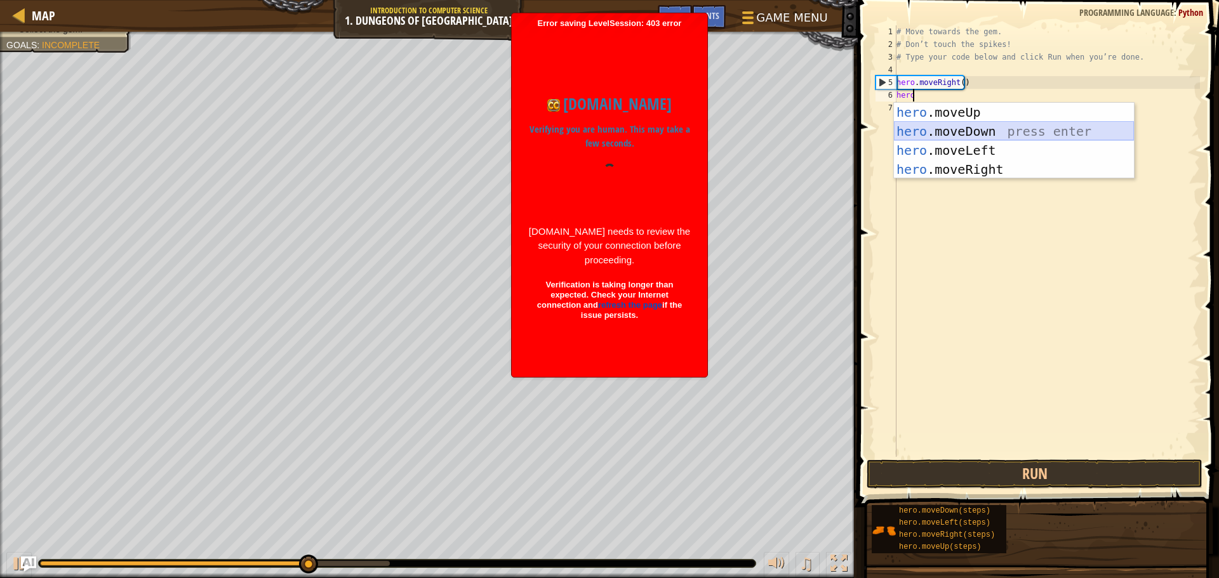
click at [952, 126] on div "hero .moveUp press enter hero .moveDown press enter hero .moveLeft press enter …" at bounding box center [1014, 160] width 240 height 114
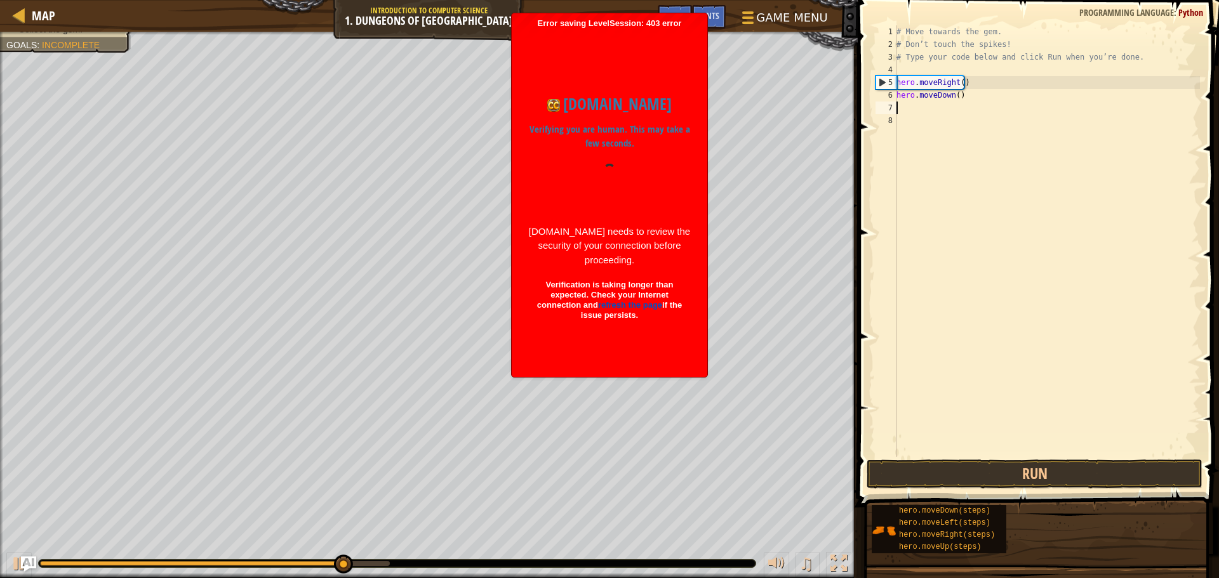
click at [905, 105] on div "# Move towards the gem. # Don’t touch the spikes! # Type your code below and cl…" at bounding box center [1047, 253] width 306 height 457
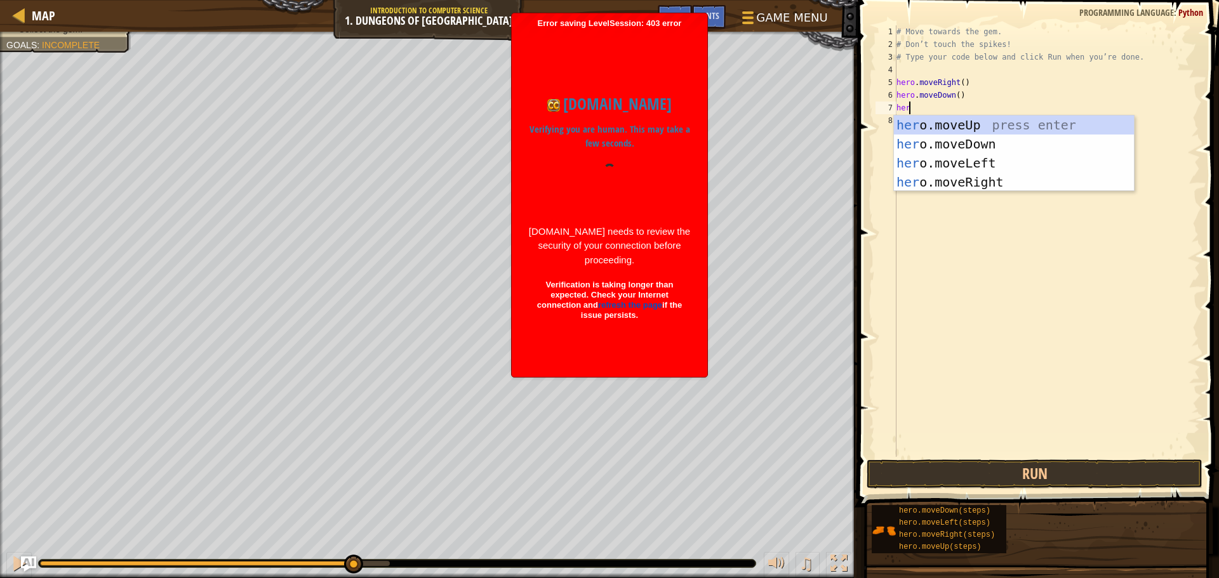
type textarea "hero"
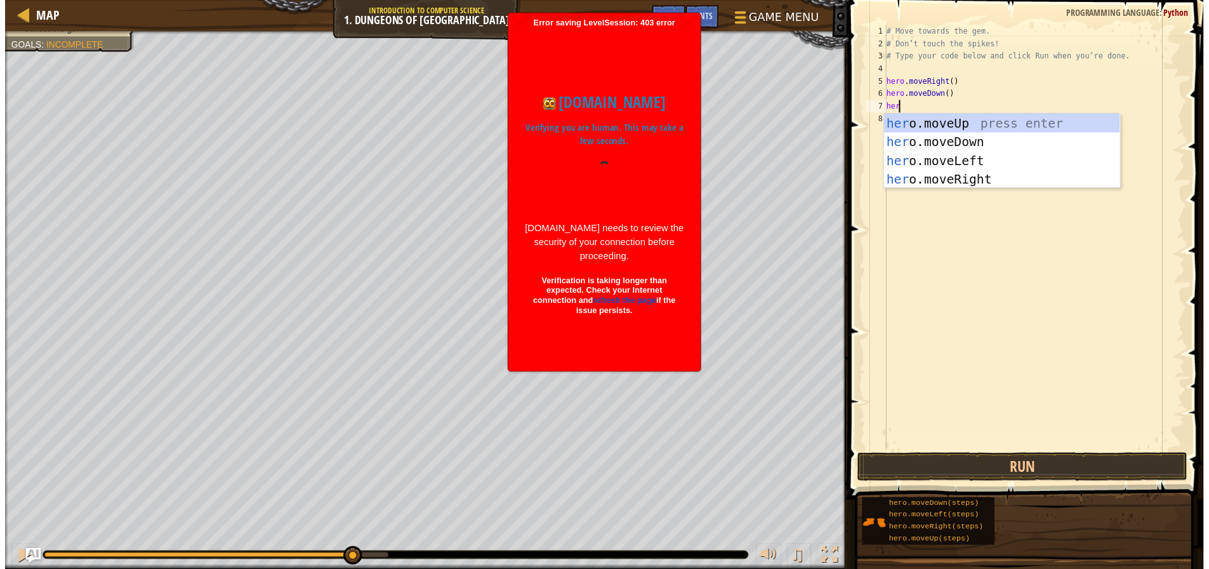
scroll to position [6, 1]
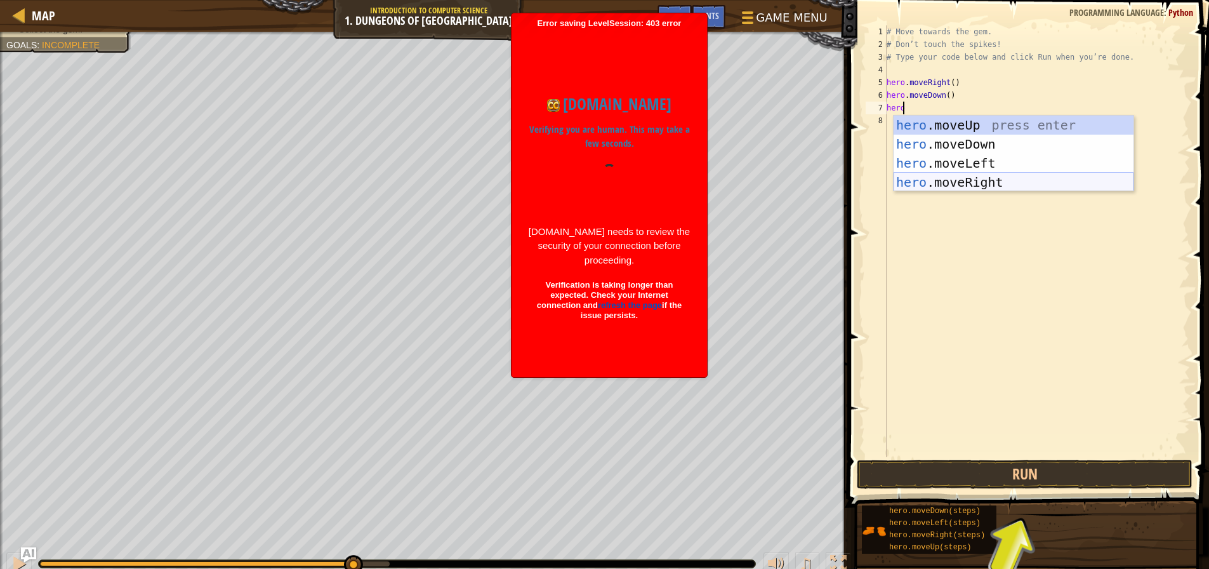
click at [1037, 185] on div "hero .moveUp press enter hero .moveDown press enter hero .moveLeft press enter …" at bounding box center [1014, 173] width 240 height 114
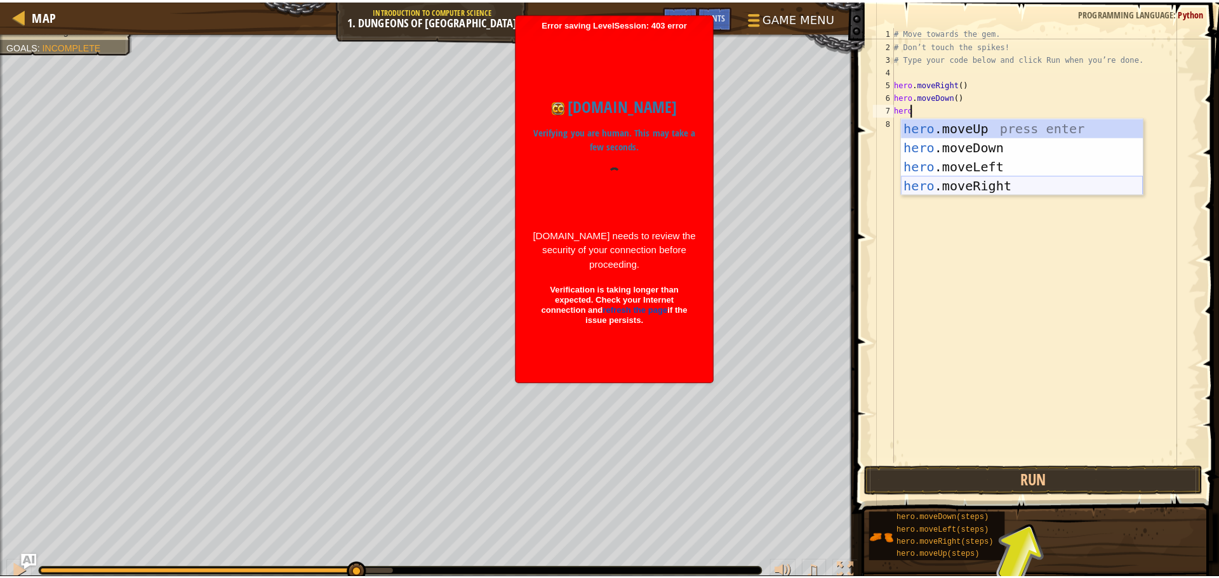
scroll to position [6, 0]
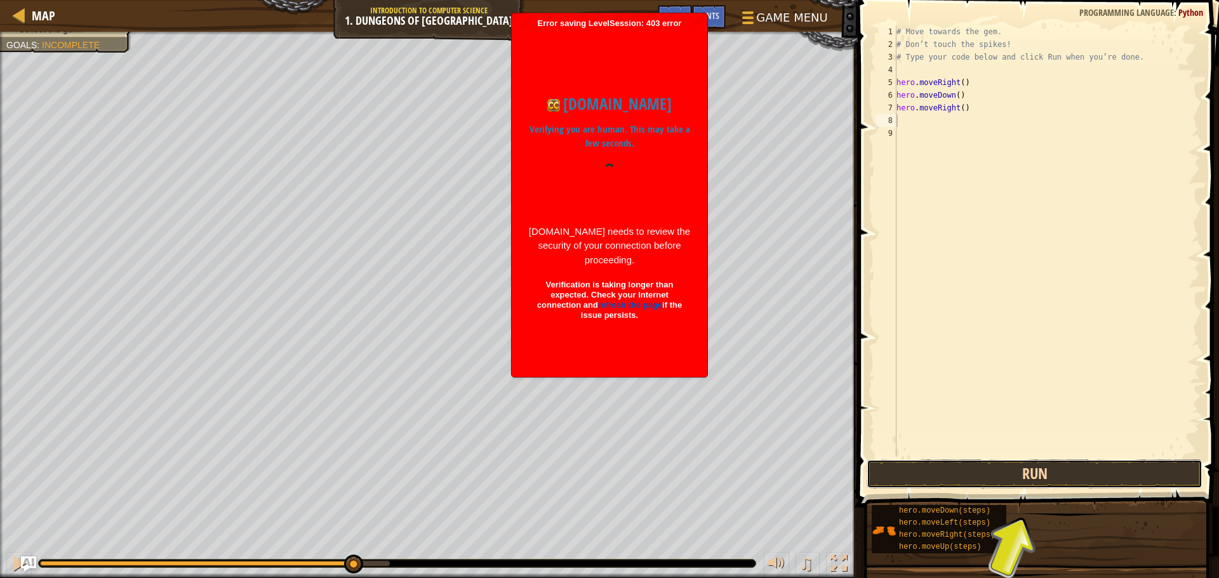
click at [969, 466] on button "Run" at bounding box center [1035, 474] width 336 height 29
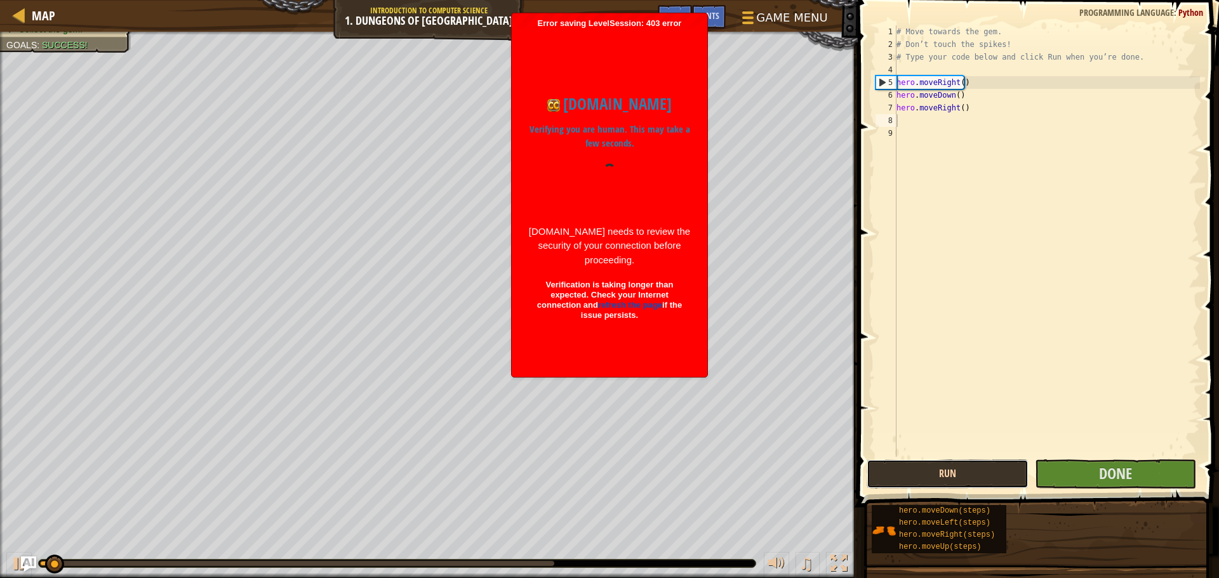
click at [970, 465] on button "Run" at bounding box center [947, 474] width 161 height 29
click at [966, 469] on button "Run" at bounding box center [947, 474] width 161 height 29
click at [1078, 467] on button "Done" at bounding box center [1115, 474] width 161 height 29
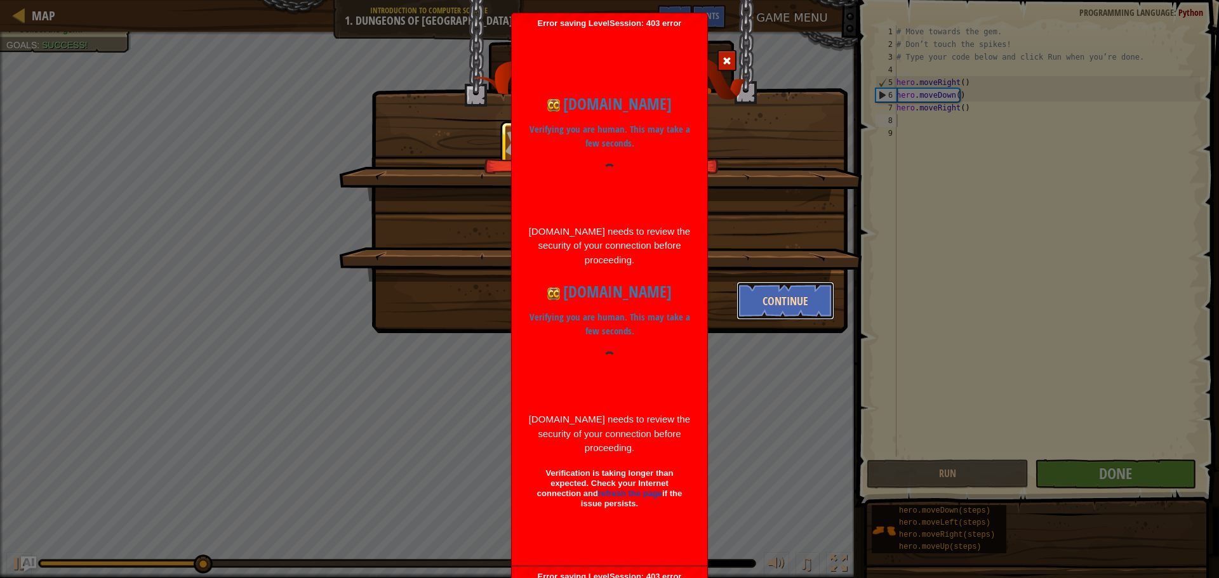
click at [787, 296] on button "Continue" at bounding box center [785, 301] width 98 height 38
